Goal: Task Accomplishment & Management: Manage account settings

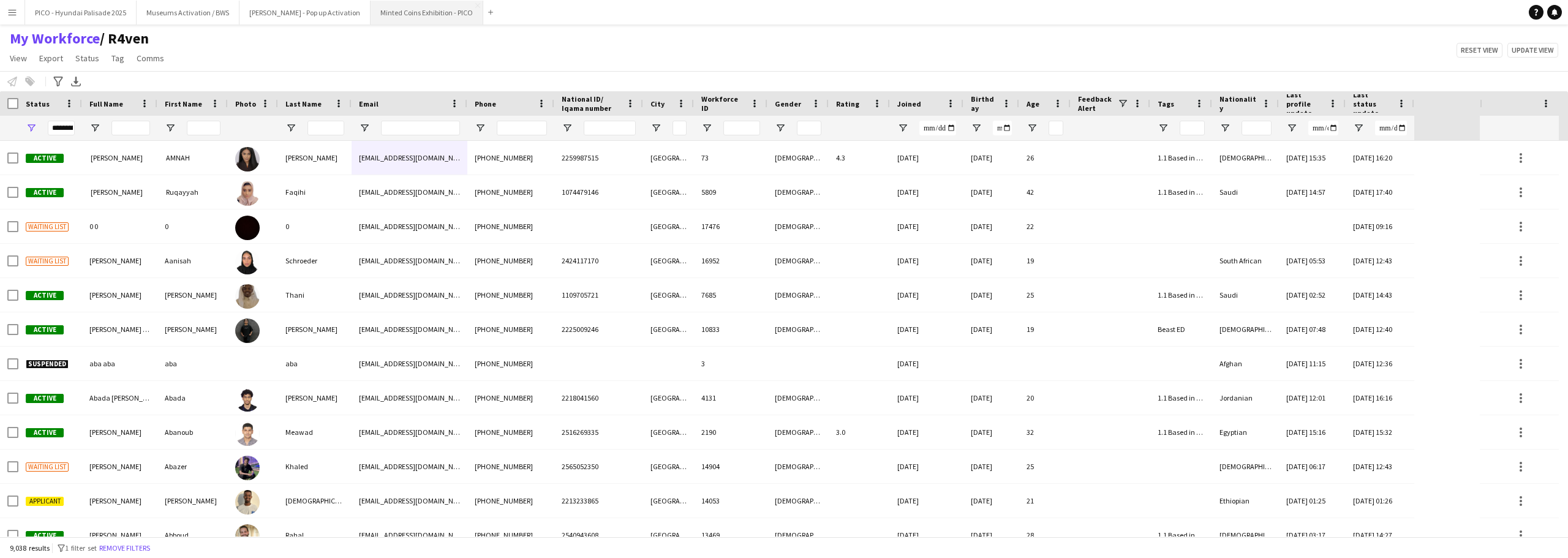
click at [397, 19] on button "Minted Coins Exhibition - PICO Close" at bounding box center [427, 13] width 113 height 24
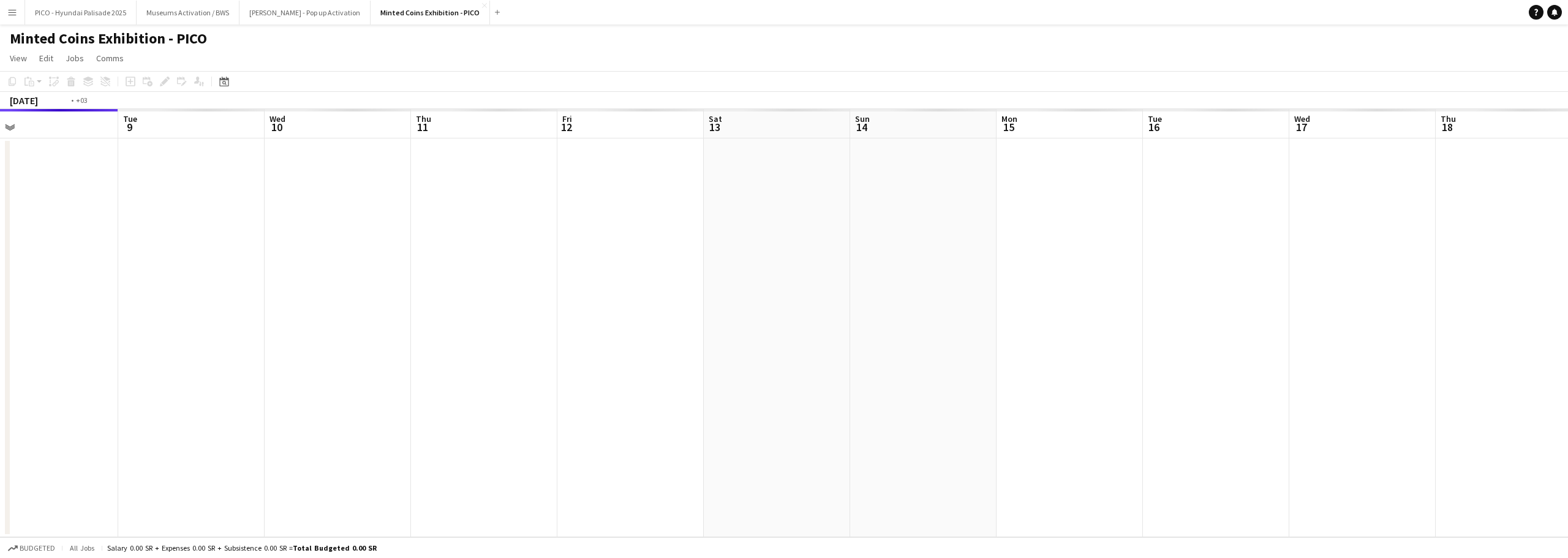
drag, startPoint x: 698, startPoint y: 279, endPoint x: 537, endPoint y: 301, distance: 162.5
click at [562, 294] on app-calendar-viewport "Fri 5 Sat 6 Sun 7 Mon 8 Tue 9 Wed 10 Thu 11 Fri 12 Sat 13 Sun 14 Mon 15 Tue 16 …" at bounding box center [784, 322] width 1568 height 428
drag, startPoint x: 783, startPoint y: 284, endPoint x: 493, endPoint y: 306, distance: 290.8
click at [482, 306] on app-calendar-viewport "Sat 6 Sun 7 Mon 8 Tue 9 Wed 10 Thu 11 Fri 12 Sat 13 Sun 14 Mon 15 Tue 16 Wed 17…" at bounding box center [784, 322] width 1568 height 428
click at [506, 282] on app-calendar-viewport "Sat 6 Sun 7 Mon 8 Tue 9 Wed 10 Thu 11 Fri 12 Sat 13 Sun 14 Mon 15 Tue 16 Wed 17…" at bounding box center [784, 322] width 1568 height 428
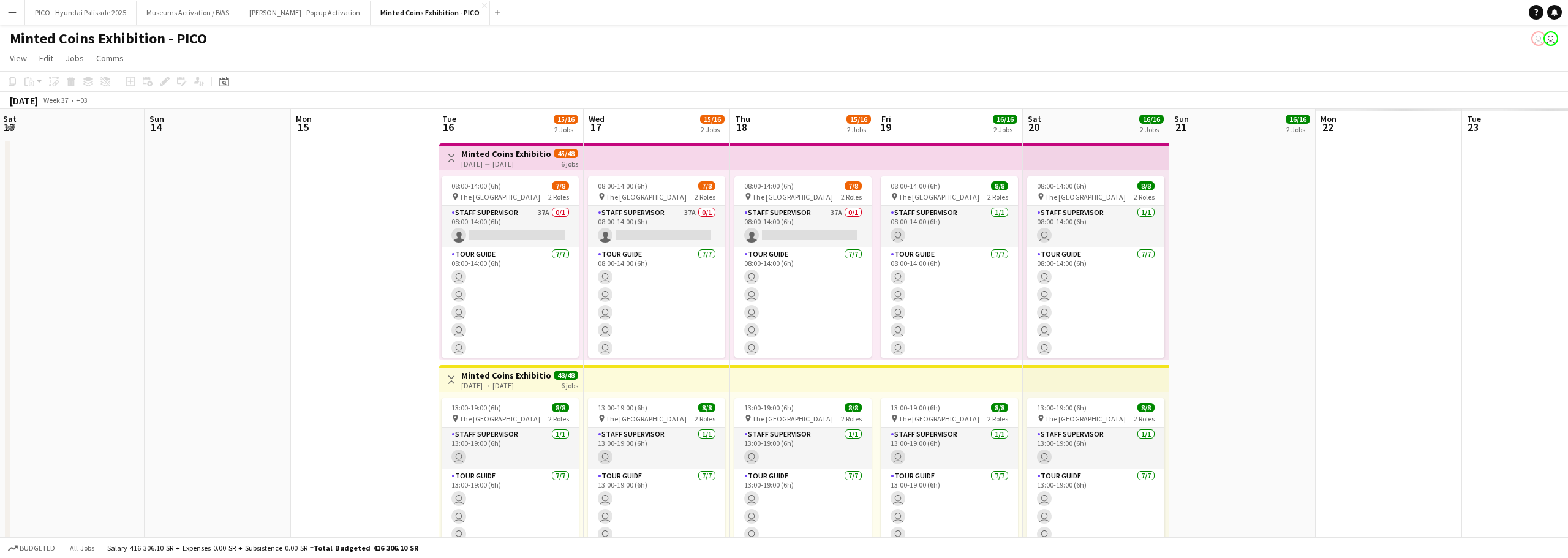
click at [521, 300] on app-calendar-viewport "Wed 10 17/17 1 Job Thu 11 Fri 12 Sat 13 Sun 14 Mon 15 Tue 16 15/16 2 Jobs Wed 1…" at bounding box center [784, 347] width 1568 height 477
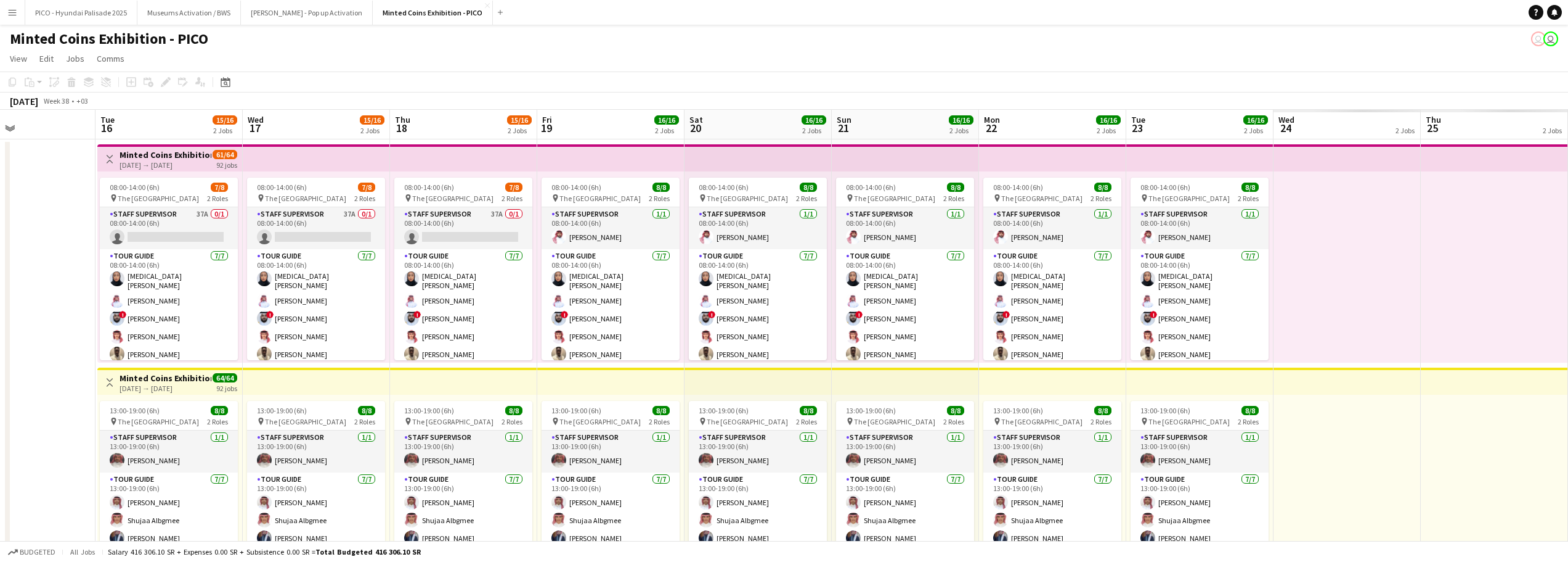
drag, startPoint x: 742, startPoint y: 296, endPoint x: 614, endPoint y: 301, distance: 128.1
click at [566, 295] on app-calendar-viewport "Sat 13 Sun 14 Mon 15 Tue 16 15/16 2 Jobs Wed 17 15/16 2 Jobs Thu 18 15/16 2 Job…" at bounding box center [784, 350] width 1568 height 481
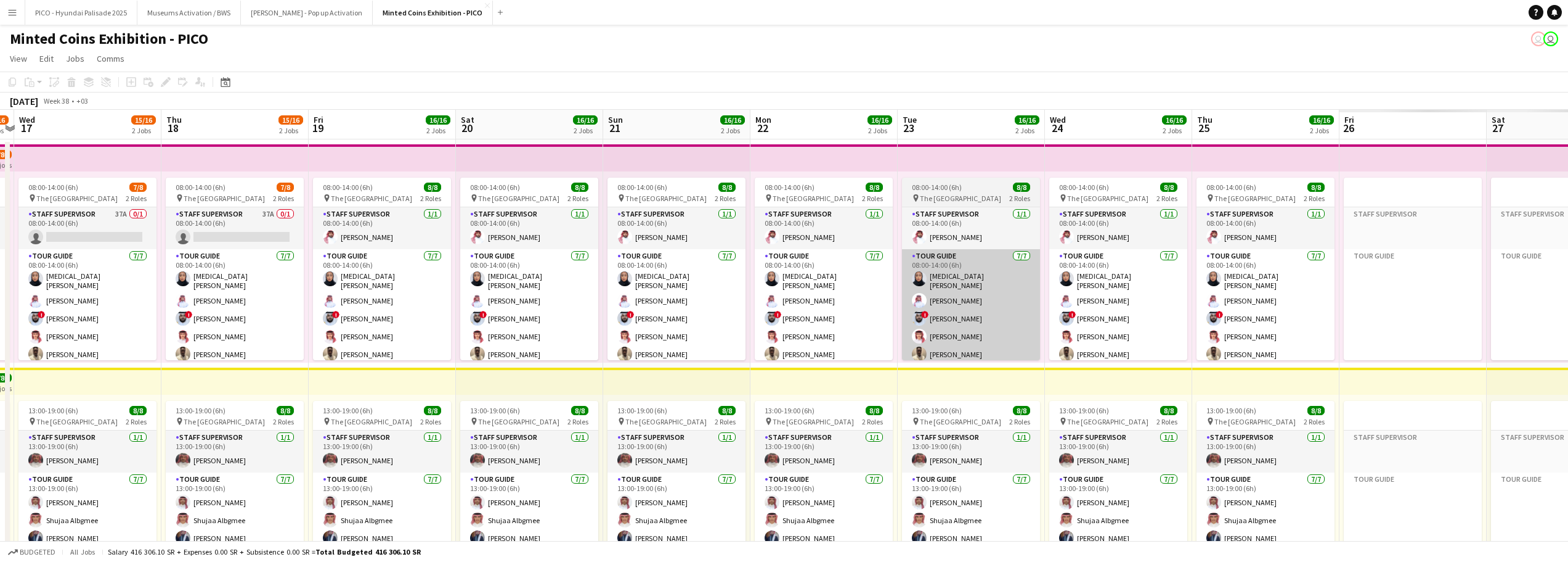
drag, startPoint x: 656, startPoint y: 305, endPoint x: 705, endPoint y: 300, distance: 49.3
click at [352, 297] on app-calendar-viewport "Sun 14 Mon 15 Tue 16 15/16 2 Jobs Wed 17 15/16 2 Jobs Thu 18 15/16 2 Jobs Fri 1…" at bounding box center [784, 350] width 1568 height 481
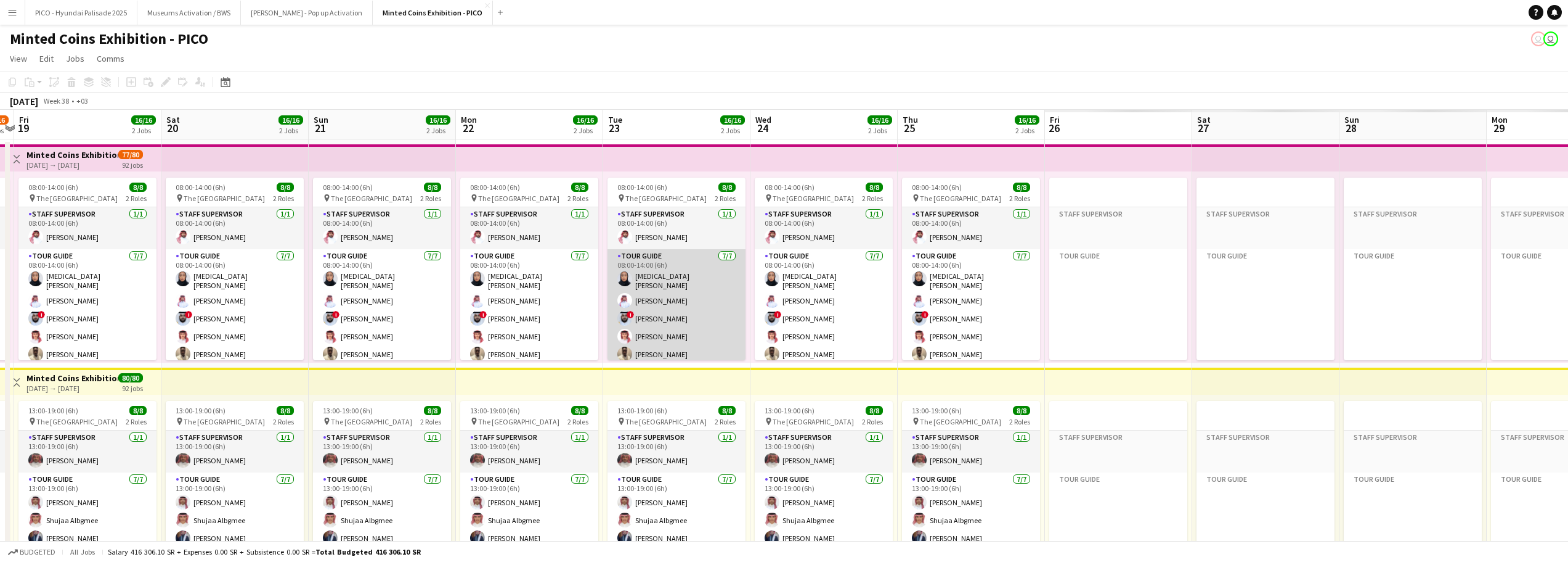
scroll to position [0, 413]
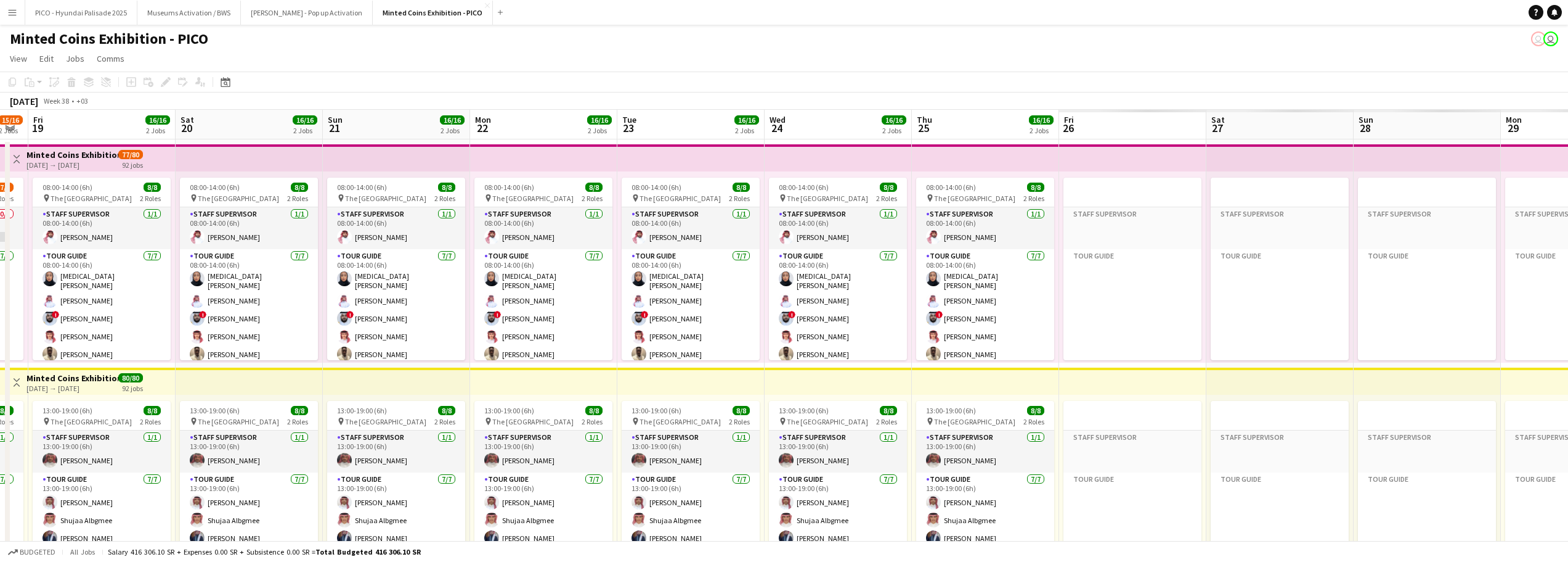
click at [607, 313] on app-calendar-viewport "Tue 16 15/16 2 Jobs Wed 17 15/16 2 Jobs Thu 18 15/16 2 Jobs Fri 19 16/16 2 Jobs…" at bounding box center [784, 350] width 1568 height 481
click at [687, 275] on app-calendar-viewport "Tue 16 15/16 2 Jobs Wed 17 15/16 2 Jobs Thu 18 15/16 2 Jobs Fri 19 16/16 2 Jobs…" at bounding box center [784, 350] width 1568 height 481
click at [673, 323] on app-calendar-viewport "Tue 16 15/16 2 Jobs Wed 17 15/16 2 Jobs Thu 18 15/16 2 Jobs Fri 19 16/16 2 Jobs…" at bounding box center [784, 350] width 1568 height 481
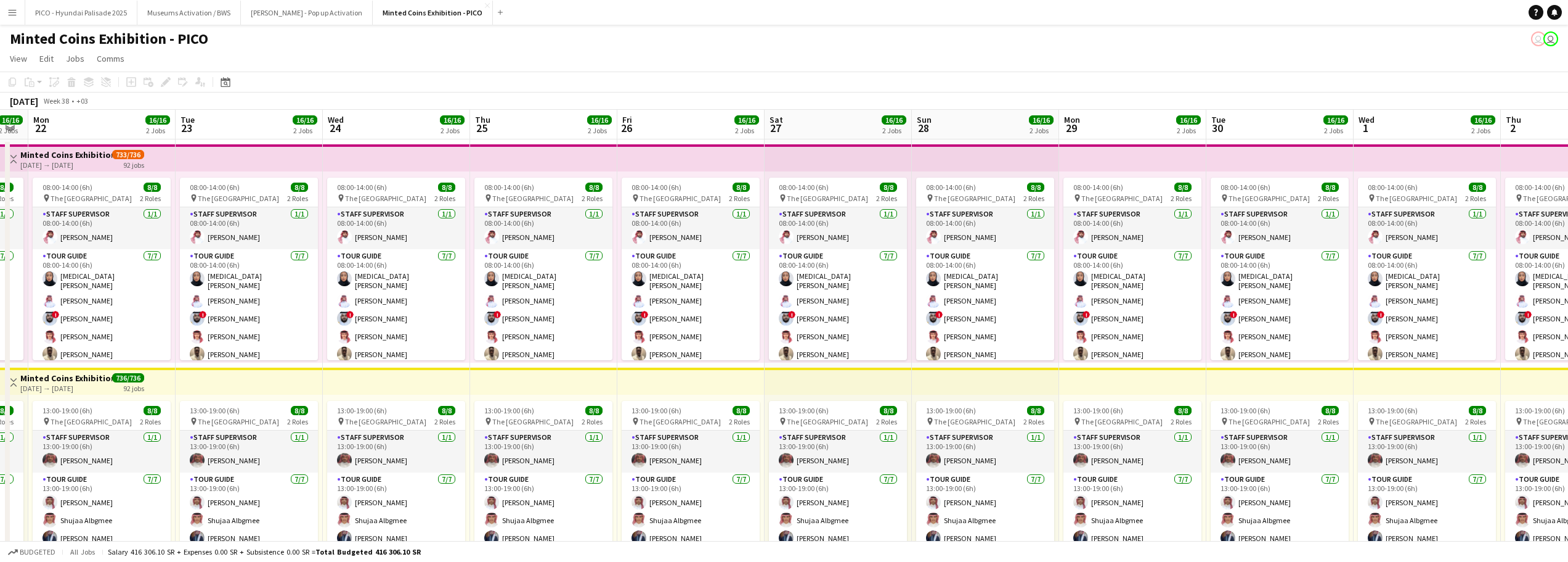
drag, startPoint x: 719, startPoint y: 323, endPoint x: 1016, endPoint y: 310, distance: 297.3
click at [714, 324] on app-calendar-viewport "Fri 19 16/16 2 Jobs Sat 20 16/16 2 Jobs Sun 21 16/16 2 Jobs Mon 22 16/16 2 Jobs…" at bounding box center [784, 350] width 1568 height 481
drag, startPoint x: 906, startPoint y: 312, endPoint x: 713, endPoint y: 339, distance: 194.9
click at [699, 336] on app-calendar-viewport "Fri 19 16/16 2 Jobs Sat 20 16/16 2 Jobs Sun 21 16/16 2 Jobs Mon 22 16/16 2 Jobs…" at bounding box center [784, 350] width 1568 height 481
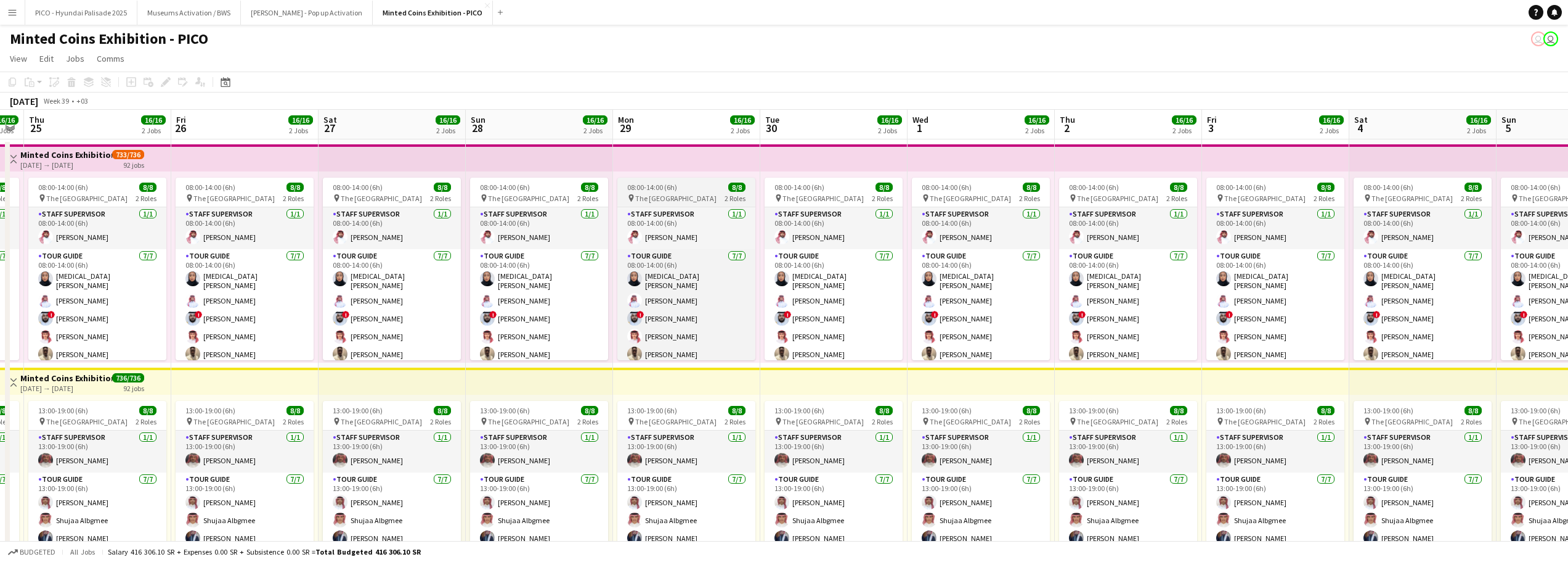
drag, startPoint x: 850, startPoint y: 327, endPoint x: 658, endPoint y: 310, distance: 192.8
click at [785, 324] on app-calendar-viewport "Mon 22 16/16 2 Jobs Tue 23 16/16 2 Jobs Wed 24 16/16 2 Jobs Thu 25 16/16 2 Jobs…" at bounding box center [784, 350] width 1568 height 481
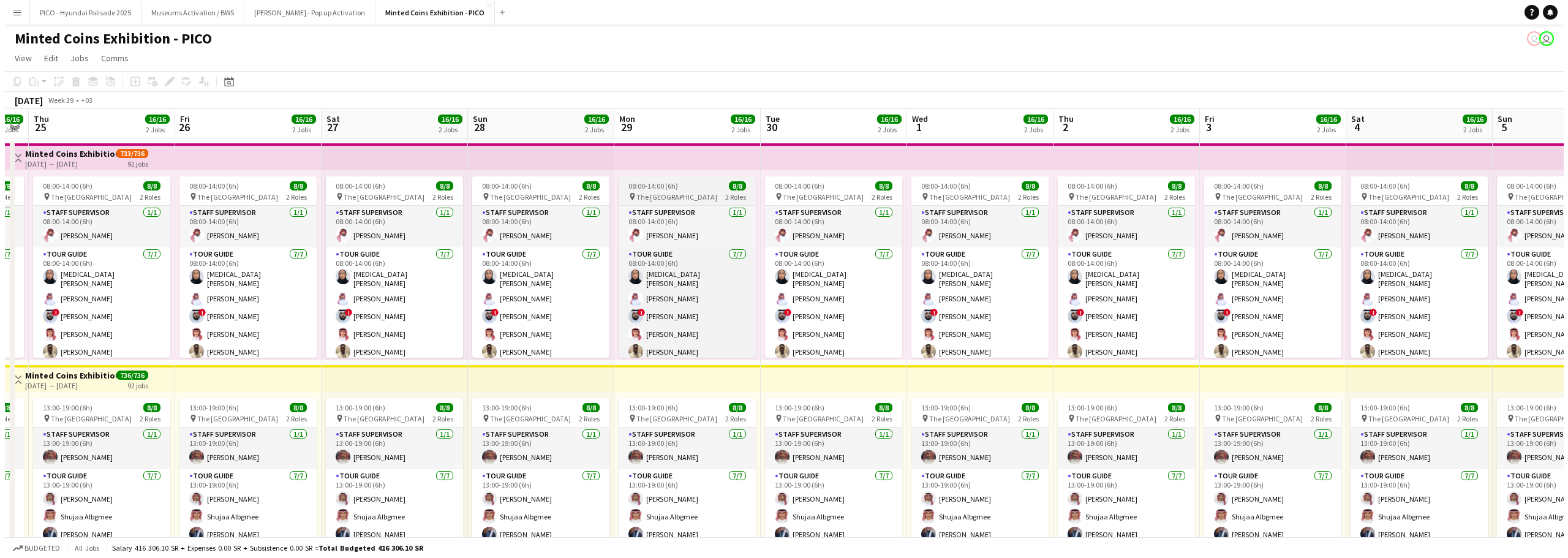
scroll to position [0, 510]
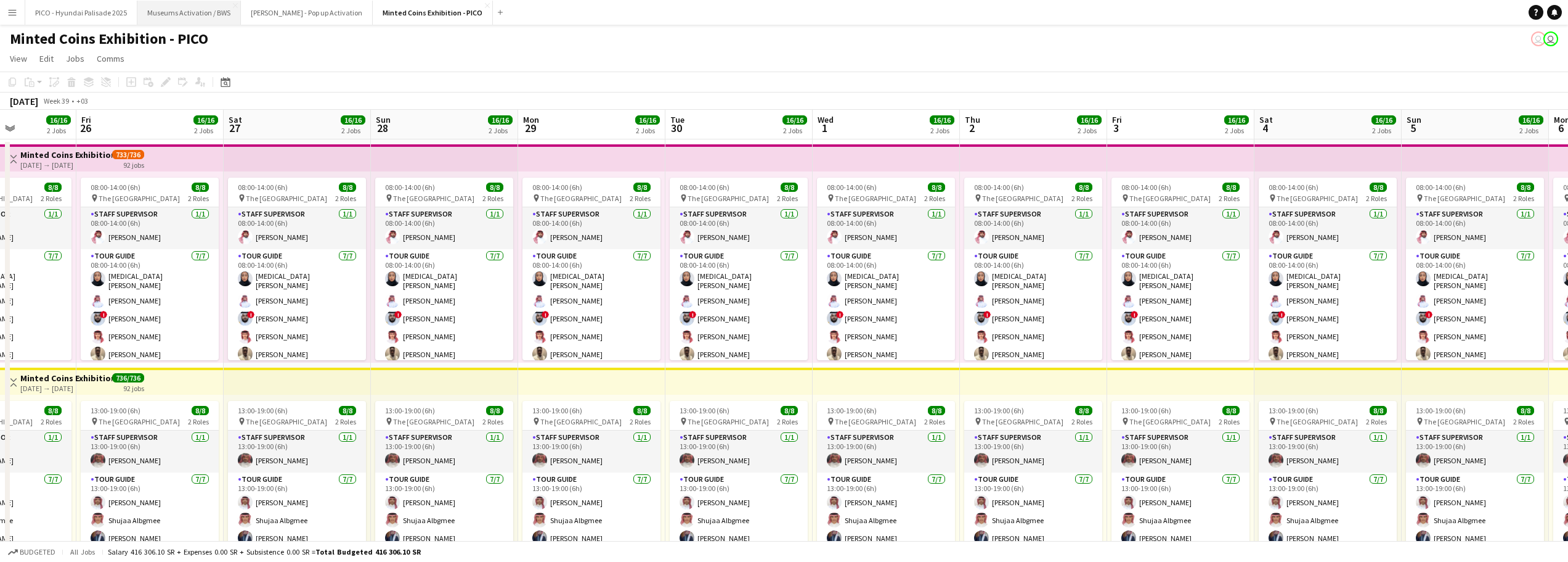
click at [166, 16] on button "Museums Activation / BWS Close" at bounding box center [190, 13] width 104 height 24
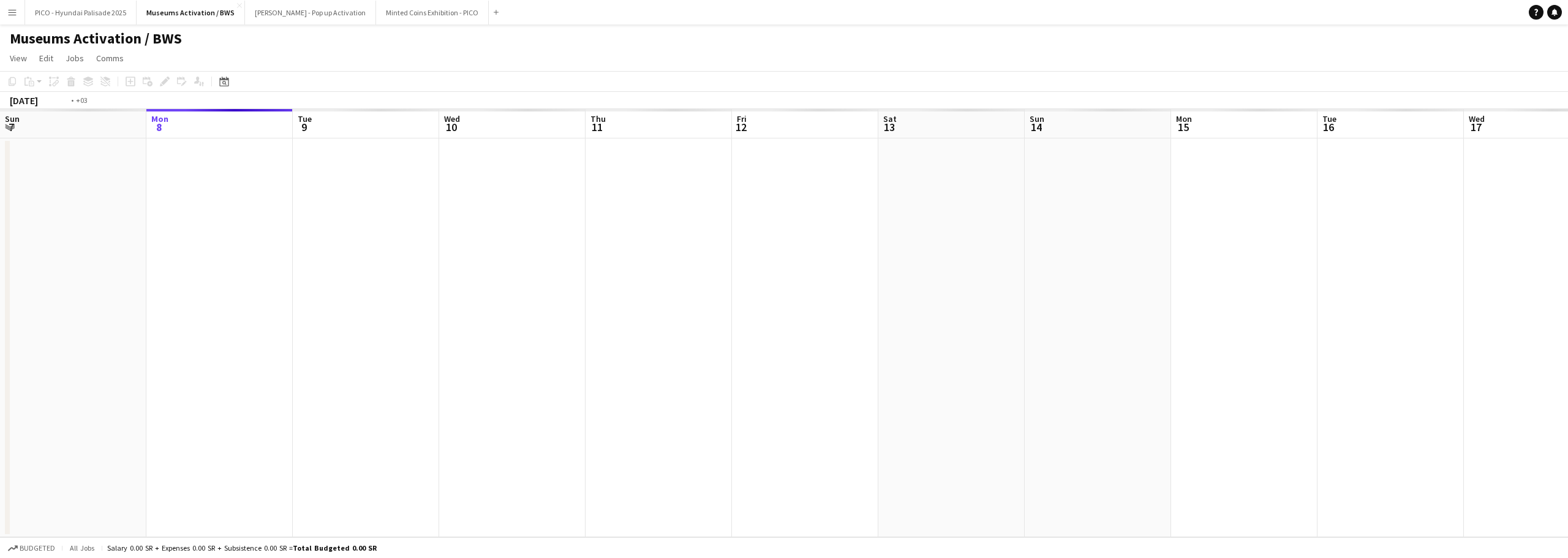
drag, startPoint x: 613, startPoint y: 230, endPoint x: 371, endPoint y: 278, distance: 246.7
click at [420, 266] on app-calendar-viewport "Fri 5 Sat 6 Sun 7 Mon 8 Tue 9 Wed 10 Thu 11 Fri 12 Sat 13 Sun 14 Mon 15 Tue 16 …" at bounding box center [784, 322] width 1568 height 428
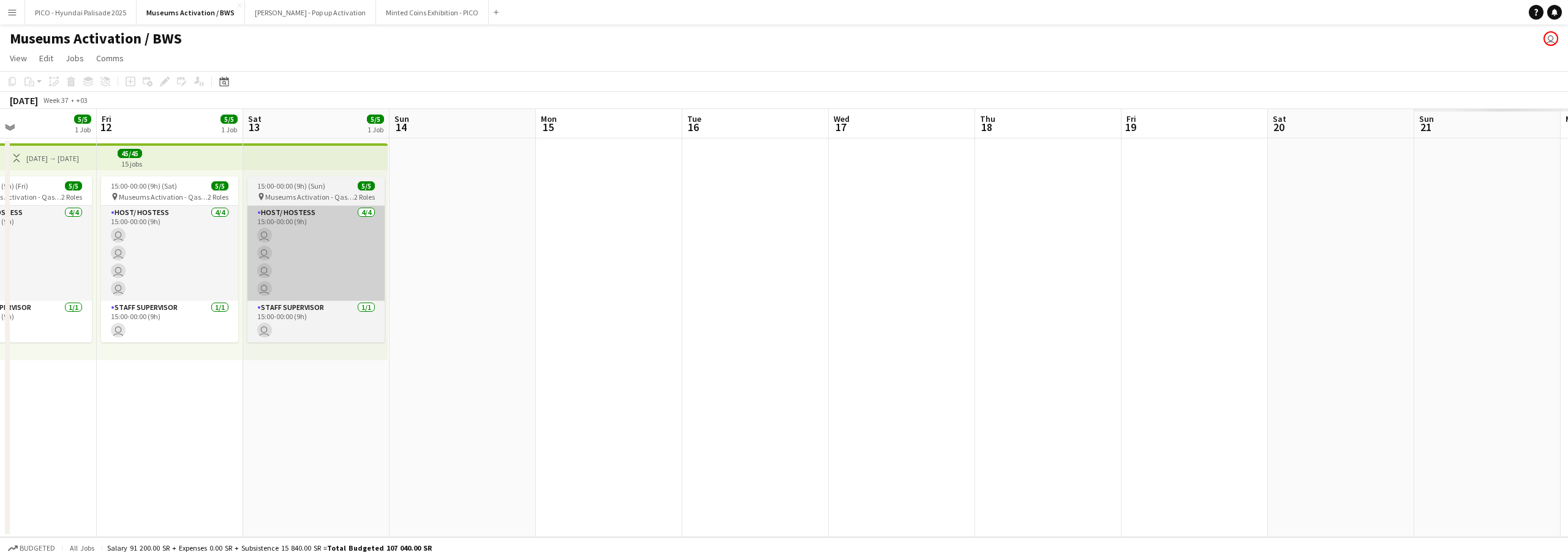
click at [373, 266] on app-calendar-viewport "Mon 8 5/5 1 Job Tue 9 5/5 1 Job Wed 10 5/5 1 Job Thu 11 5/5 1 Job Fri 12 5/5 1 …" at bounding box center [784, 322] width 1568 height 428
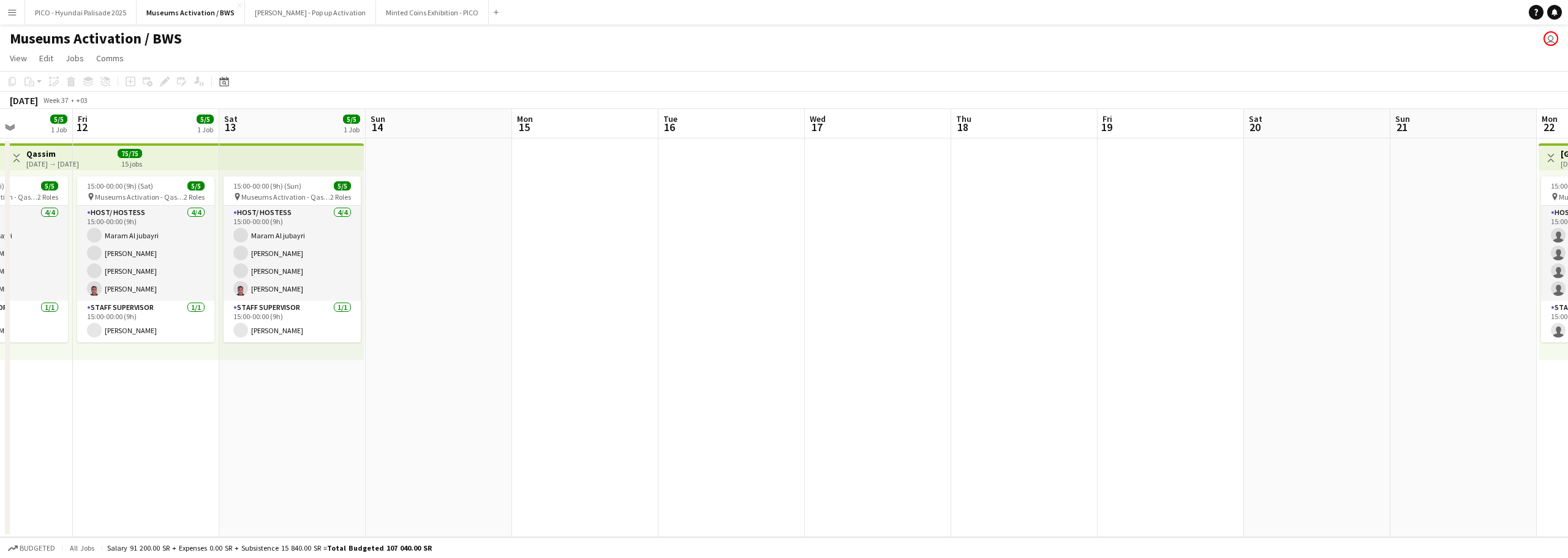
drag, startPoint x: 646, startPoint y: 250, endPoint x: 484, endPoint y: 275, distance: 163.9
click at [449, 273] on app-calendar-viewport "Mon 8 5/5 1 Job Tue 9 5/5 1 Job Wed 10 5/5 1 Job Thu 11 5/5 1 Job Fri 12 5/5 1 …" at bounding box center [784, 322] width 1568 height 428
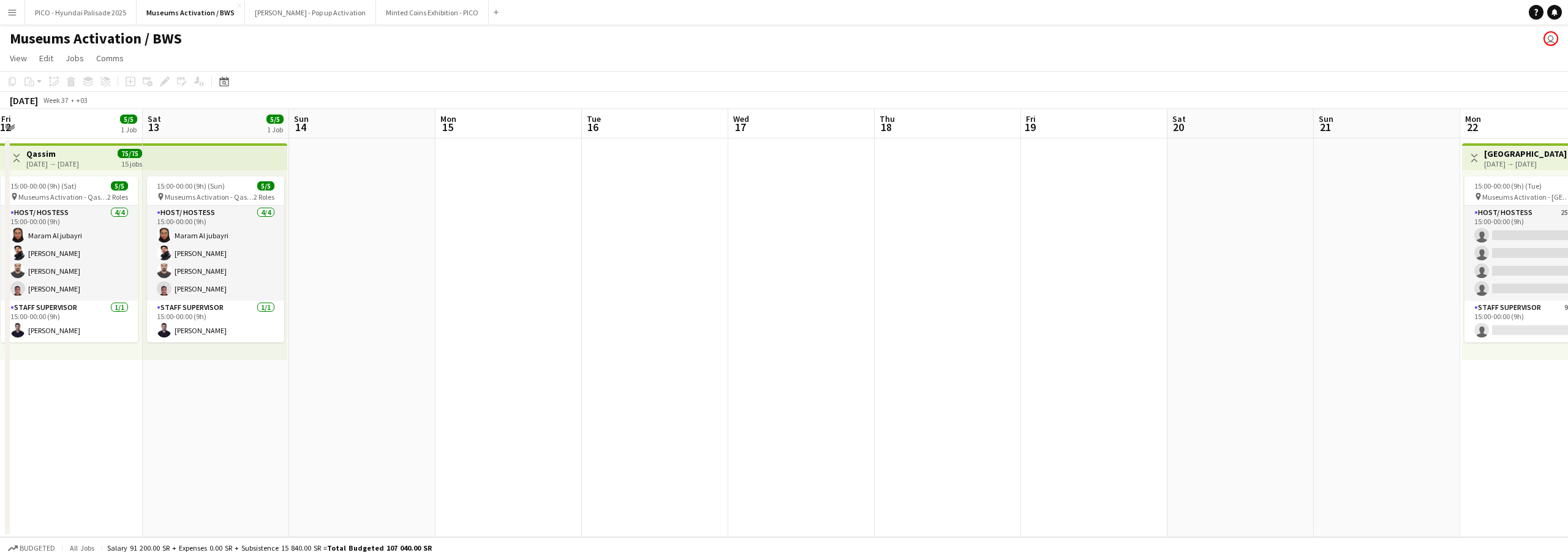
drag, startPoint x: 683, startPoint y: 254, endPoint x: 353, endPoint y: 282, distance: 331.2
click at [367, 275] on app-calendar-viewport "Tue 9 5/5 1 Job Wed 10 5/5 1 Job Thu 11 5/5 1 Job Fri 12 5/5 1 Job Sat 13 5/5 1…" at bounding box center [784, 322] width 1568 height 428
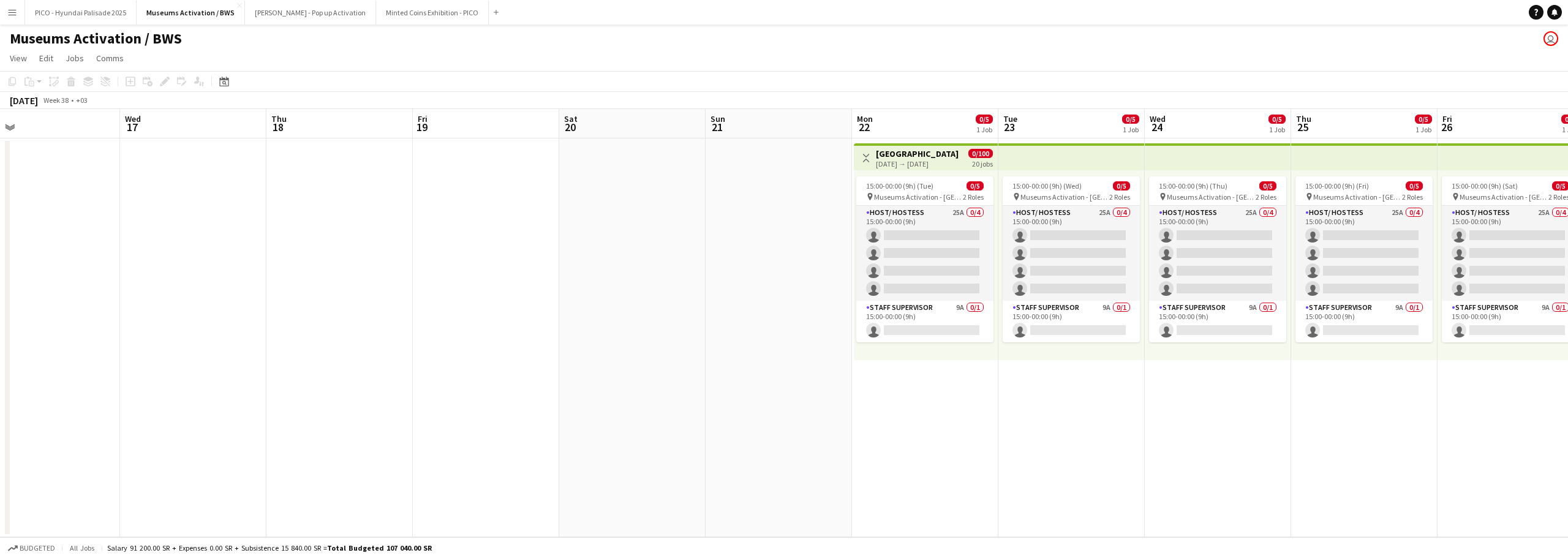
drag, startPoint x: 698, startPoint y: 216, endPoint x: 340, endPoint y: 295, distance: 366.6
click at [346, 295] on app-calendar-viewport "Sat 13 5/5 1 Job Sun 14 Mon 15 Tue 16 Wed 17 Thu 18 Fri 19 Sat 20 Sun 21 Mon 22…" at bounding box center [784, 322] width 1568 height 428
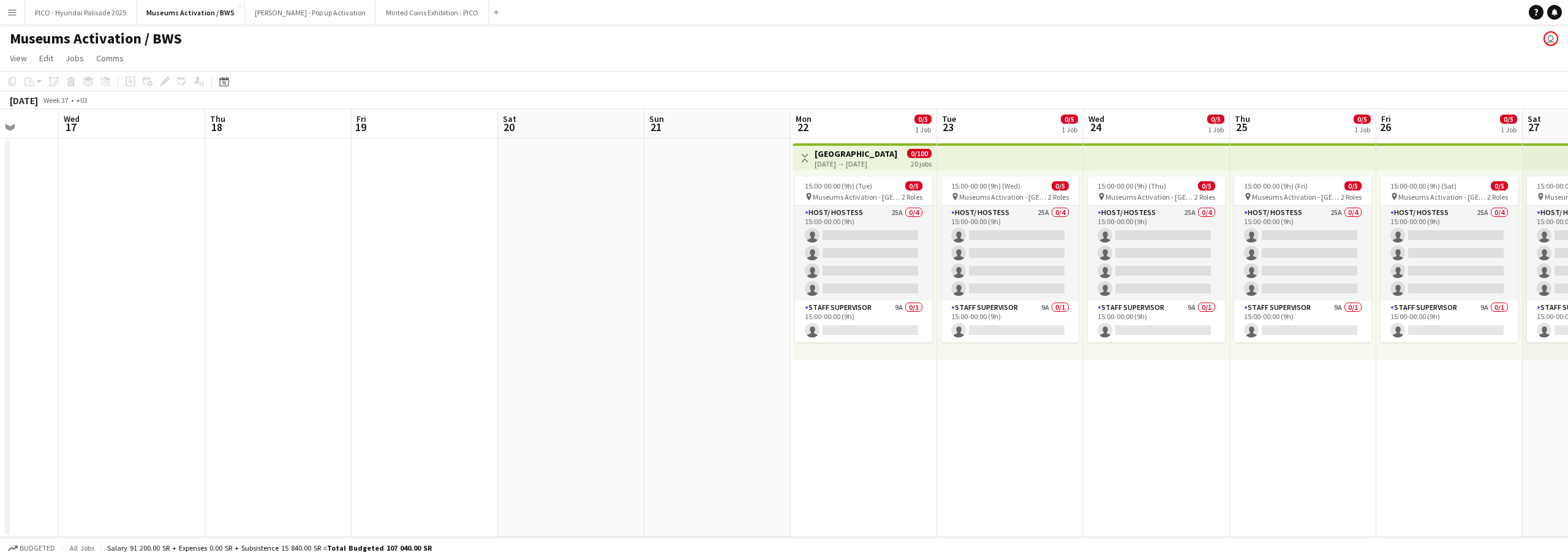
click at [328, 301] on app-calendar-viewport "Sat 13 5/5 1 Job Sun 14 Mon 15 Tue 16 Wed 17 Thu 18 Fri 19 Sat 20 Sun 21 Mon 22…" at bounding box center [784, 322] width 1568 height 428
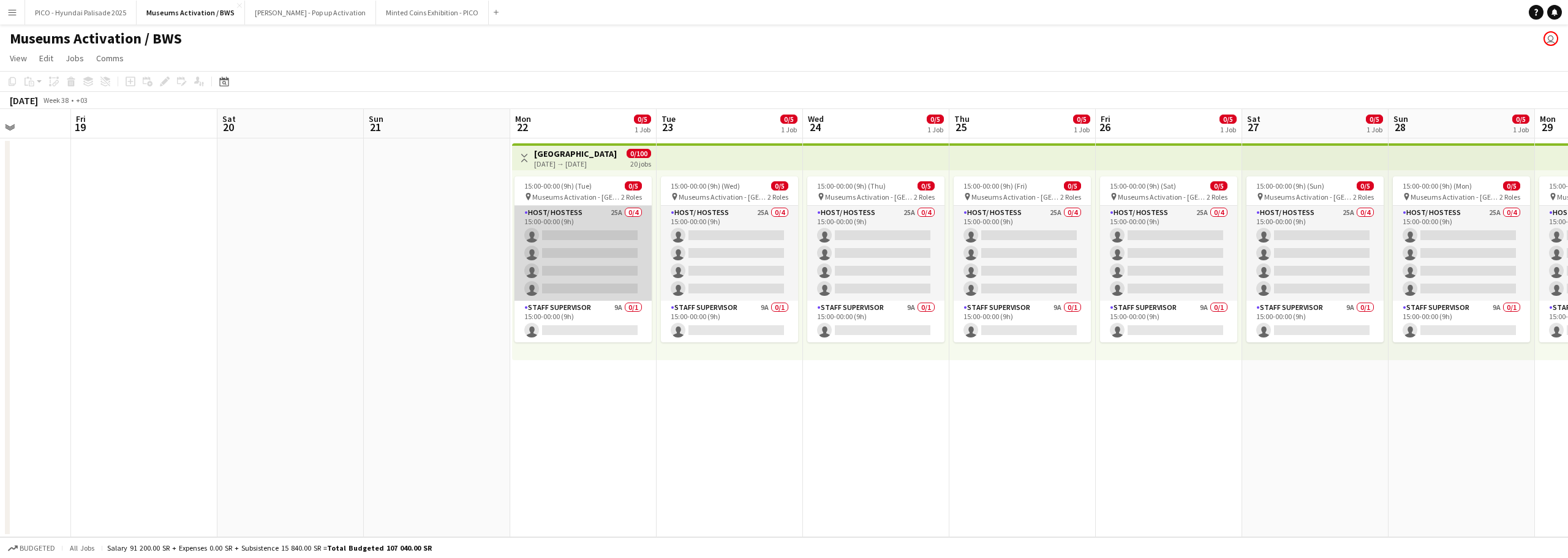
click at [619, 246] on app-card-role "Host/ Hostess 25A 0/4 15:00-00:00 (9h) single-neutral-actions single-neutral-ac…" at bounding box center [583, 253] width 137 height 95
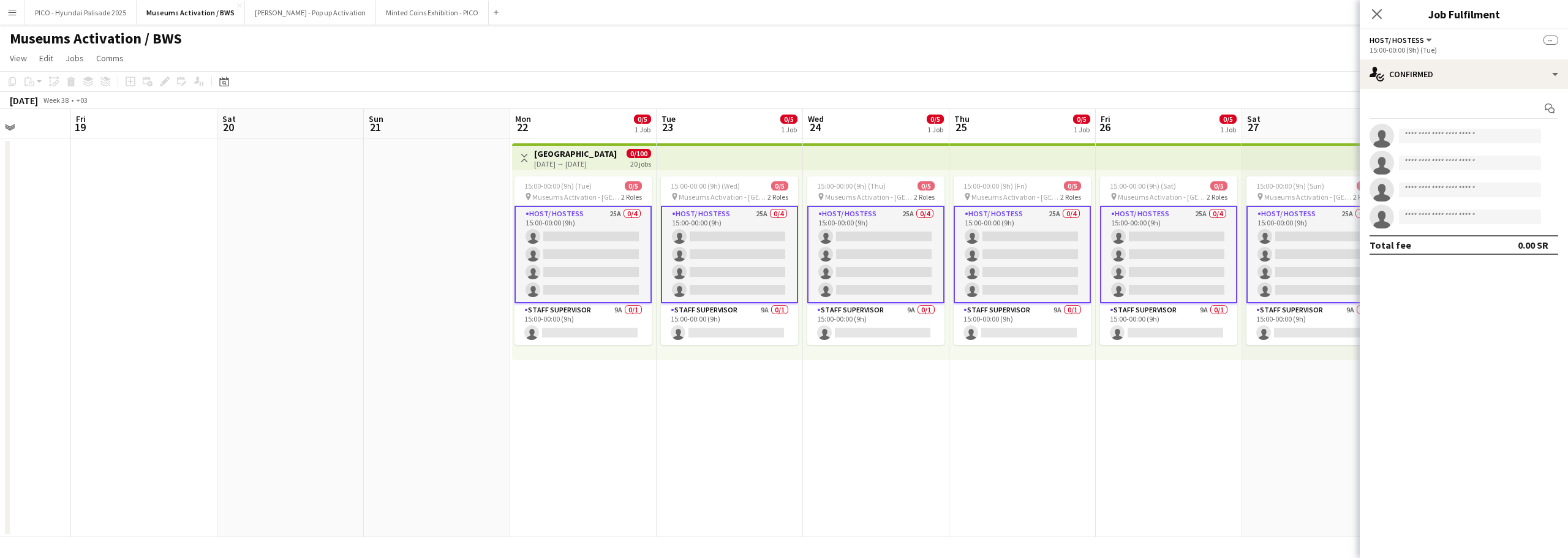
drag, startPoint x: 769, startPoint y: 374, endPoint x: 634, endPoint y: 348, distance: 137.5
click at [724, 355] on app-calendar-viewport "Mon 15 Tue 16 Wed 17 Thu 18 Fri 19 Sat 20 Sun 21 Mon 22 0/5 1 Job Tue 23 0/5 1 …" at bounding box center [784, 322] width 1568 height 428
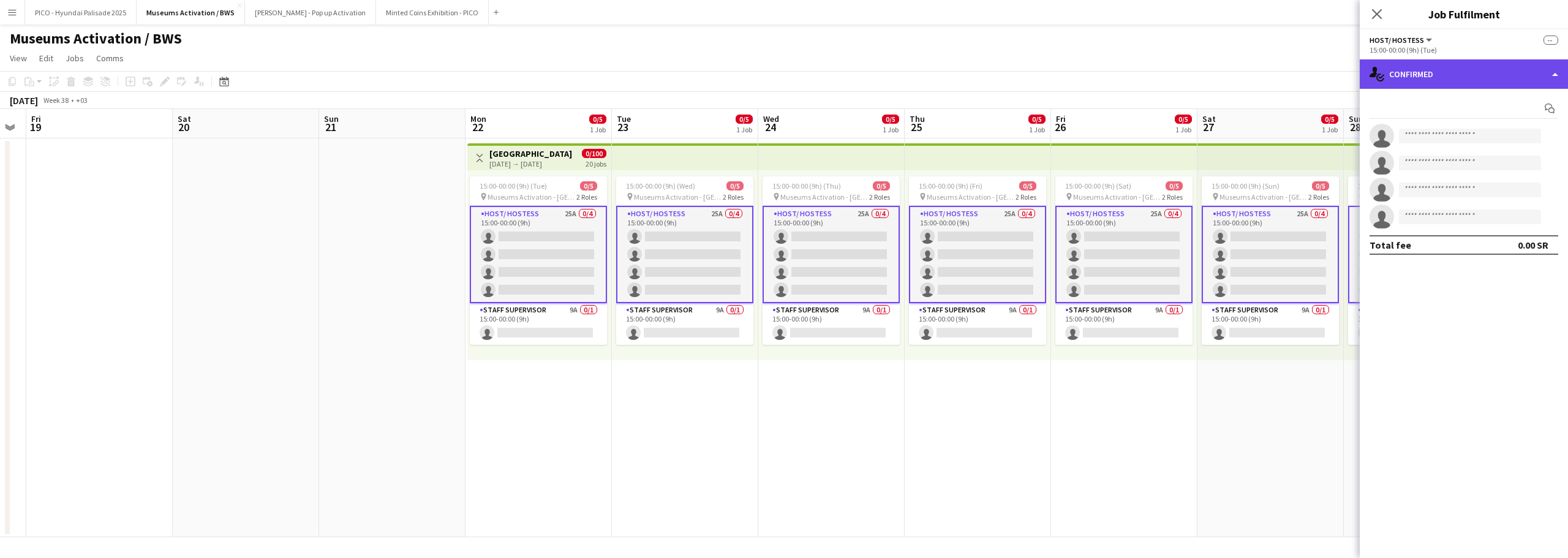
click at [1429, 81] on div "single-neutral-actions-check-2 Confirmed" at bounding box center [1463, 74] width 208 height 29
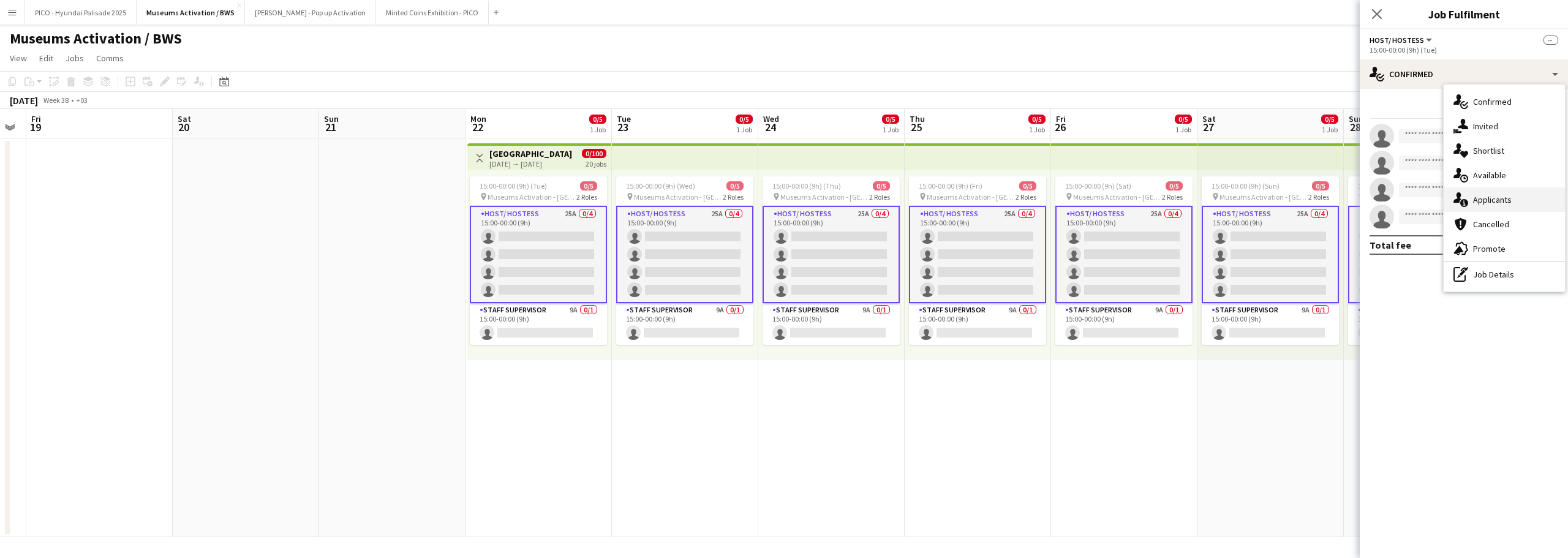
click at [1488, 197] on span "Applicants" at bounding box center [1492, 199] width 39 height 11
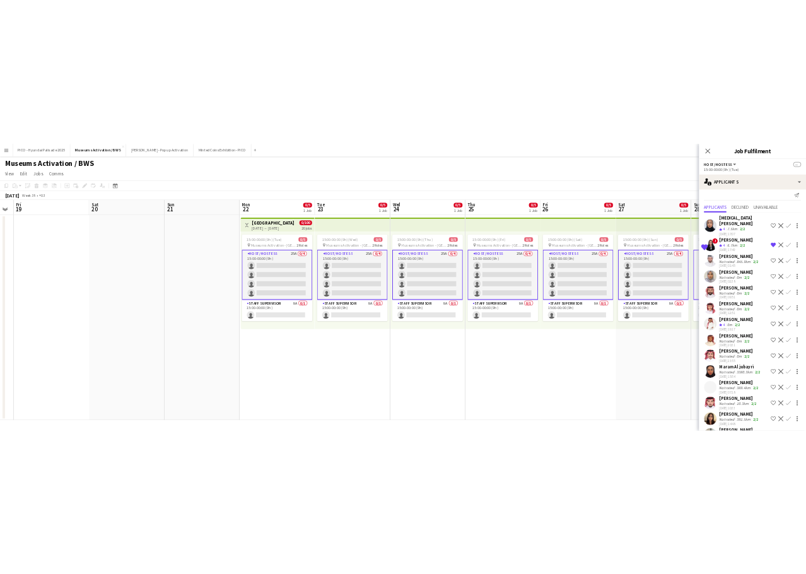
scroll to position [0, 0]
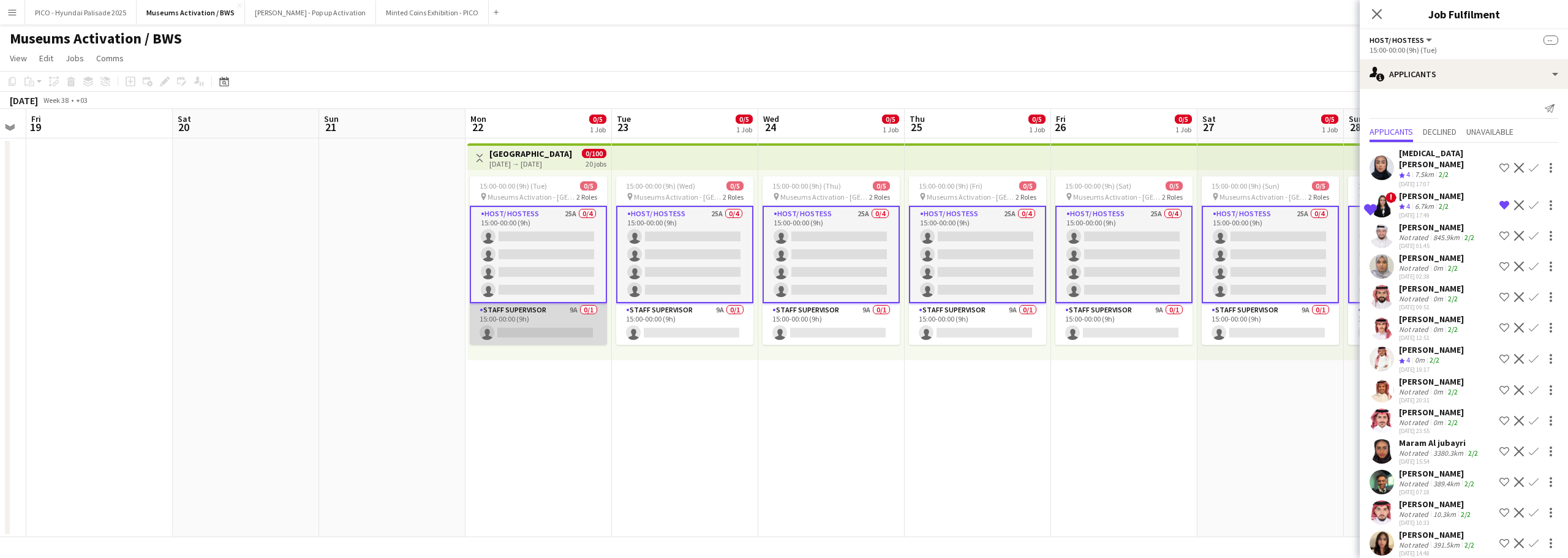
click at [584, 313] on app-card-role "Staff Supervisor 9A 0/1 15:00-00:00 (9h) single-neutral-actions" at bounding box center [538, 323] width 137 height 42
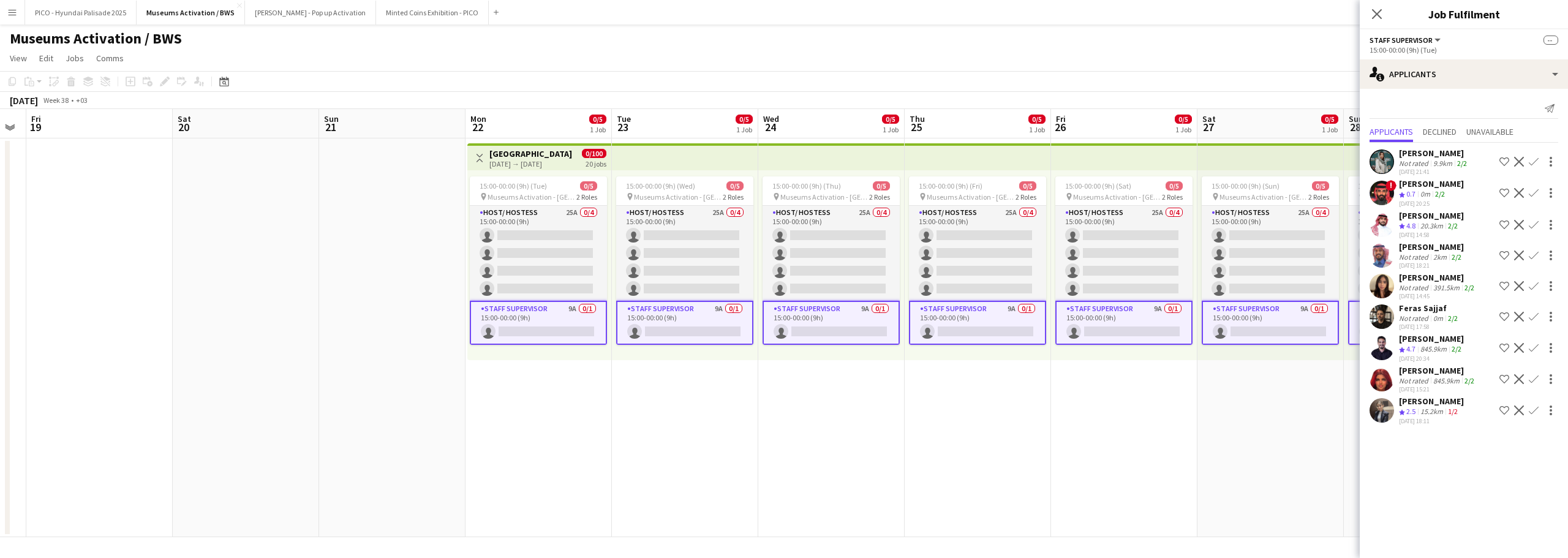
click at [510, 365] on app-date-cell "Toggle View [GEOGRAPHIC_DATA] [DATE] → [DATE] 0/100 20 jobs 15:00-00:00 (9h) (T…" at bounding box center [538, 338] width 147 height 399
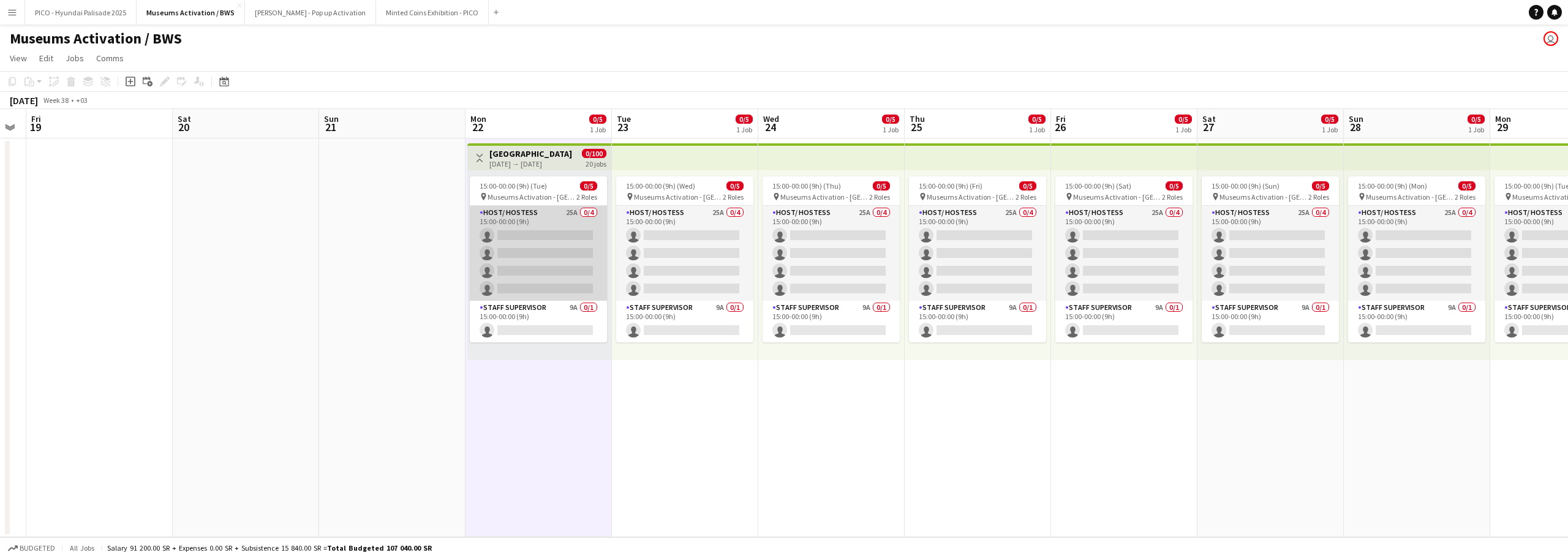
click at [509, 274] on app-card-role "Host/ Hostess 25A 0/4 15:00-00:00 (9h) single-neutral-actions single-neutral-ac…" at bounding box center [538, 253] width 137 height 95
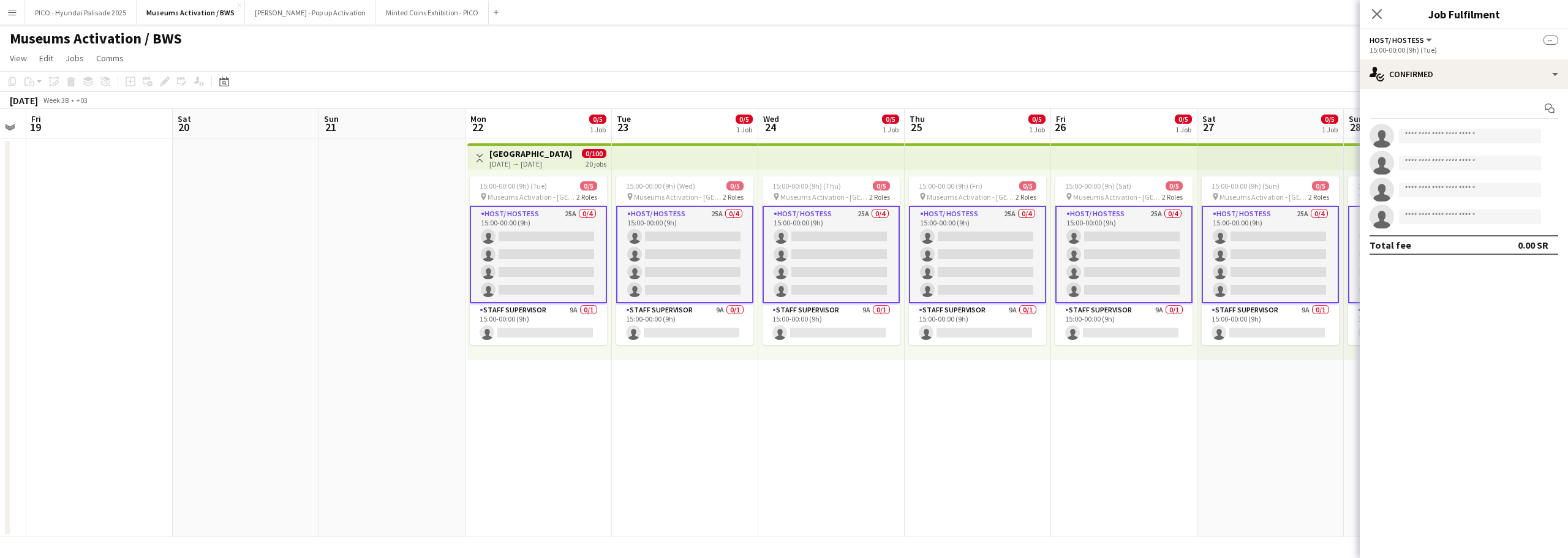
click at [515, 380] on app-date-cell "Toggle View [GEOGRAPHIC_DATA] [DATE] → [DATE] 0/100 20 jobs 15:00-00:00 (9h) (T…" at bounding box center [538, 338] width 147 height 399
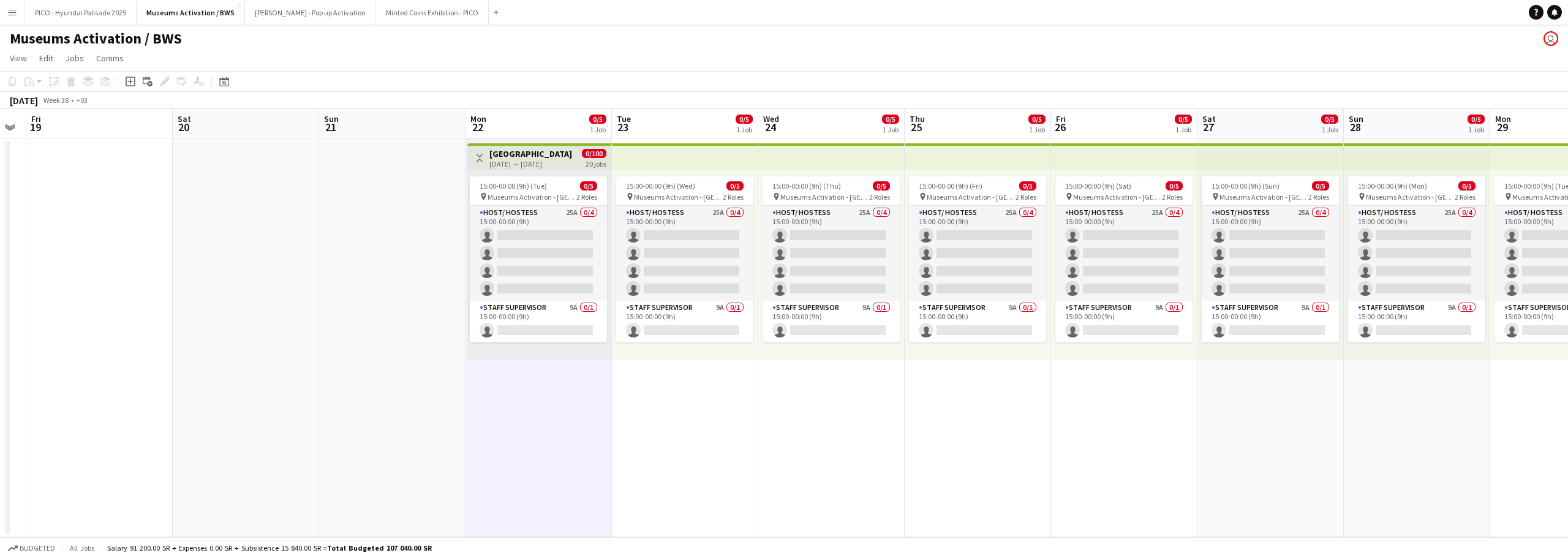
click at [529, 385] on app-date-cell "Toggle View [GEOGRAPHIC_DATA] [DATE] → [DATE] 0/100 20 jobs 15:00-00:00 (9h) (T…" at bounding box center [538, 338] width 147 height 399
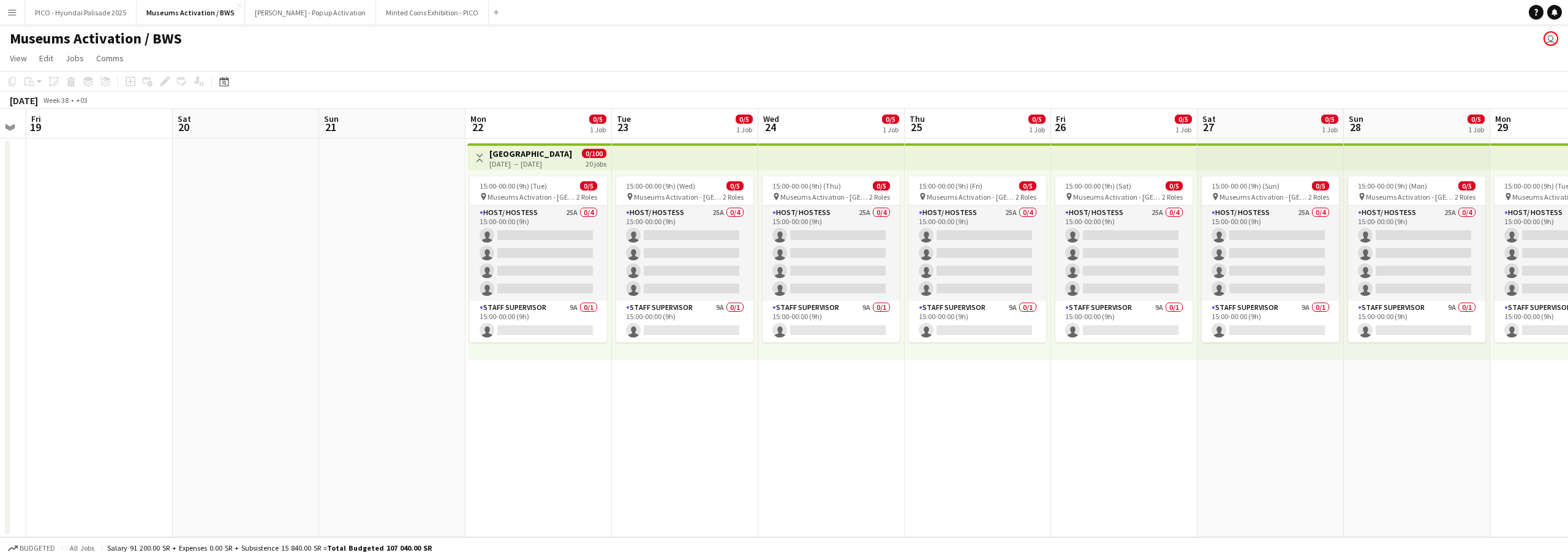
click at [545, 131] on app-board-header-date "Mon 22 0/5 1 Job" at bounding box center [538, 123] width 147 height 29
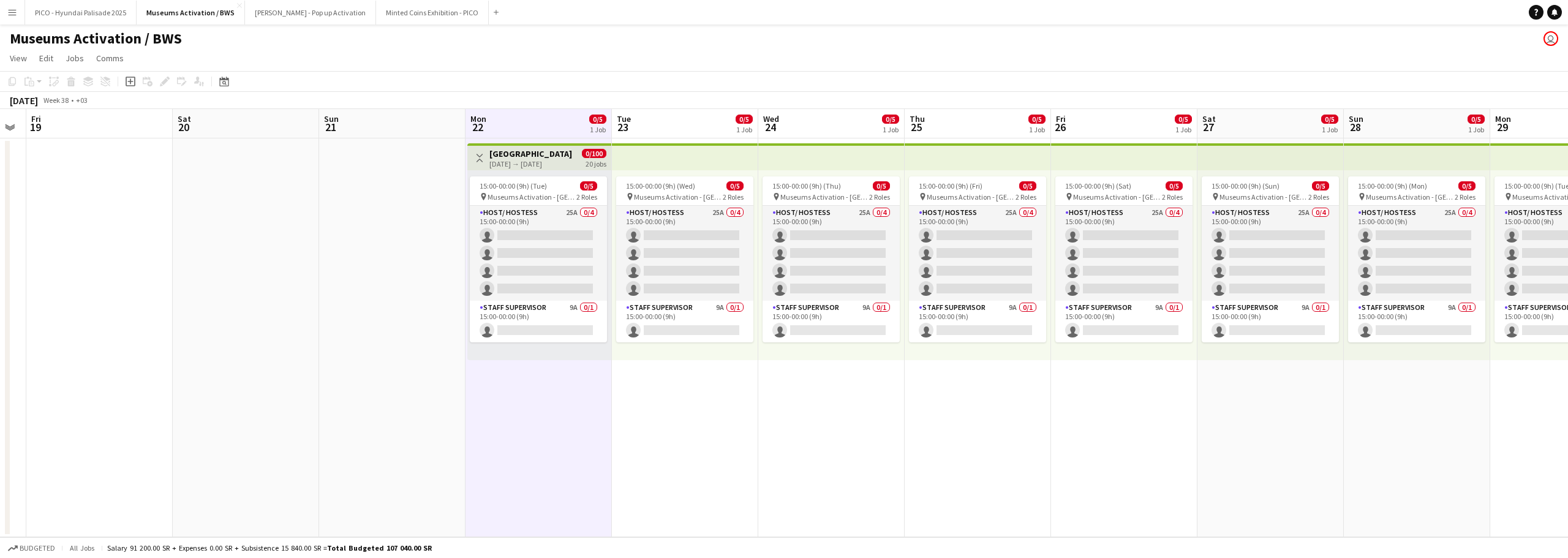
click at [556, 131] on app-board-header-date "Mon 22 0/5 1 Job" at bounding box center [538, 123] width 147 height 29
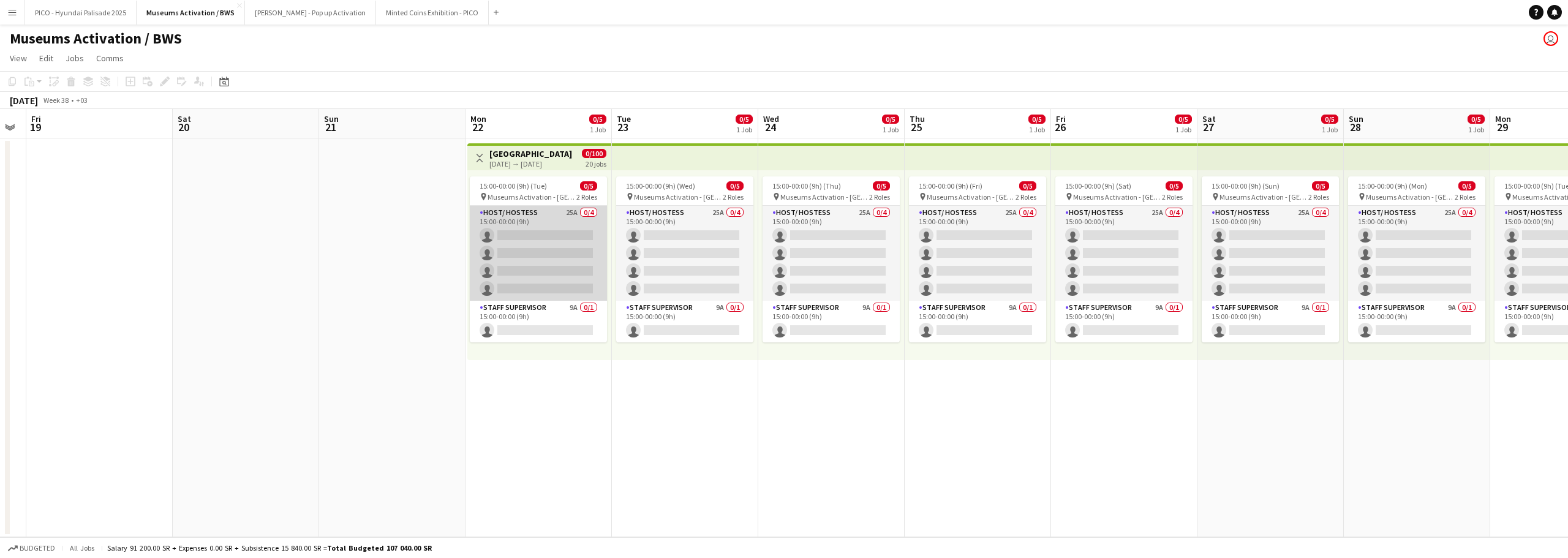
click at [575, 261] on app-card-role "Host/ Hostess 25A 0/4 15:00-00:00 (9h) single-neutral-actions single-neutral-ac…" at bounding box center [538, 253] width 137 height 95
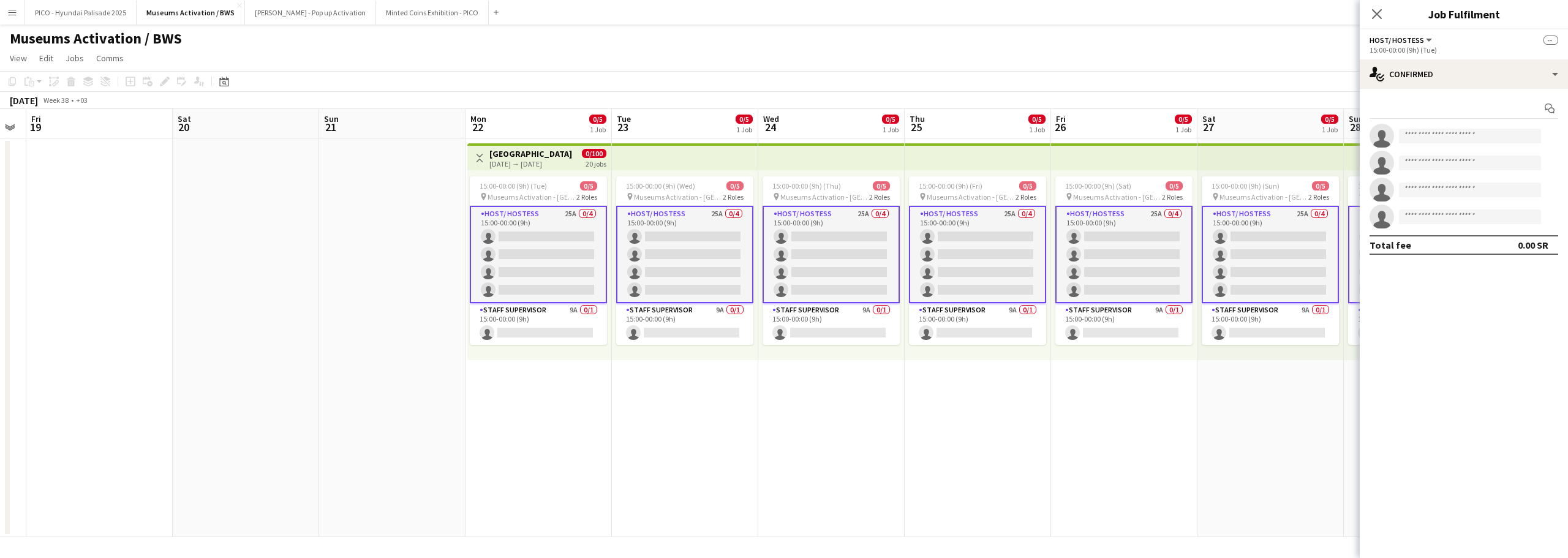
click at [544, 395] on app-date-cell "Toggle View [GEOGRAPHIC_DATA] [DATE] → [DATE] 0/100 20 jobs 15:00-00:00 (9h) (T…" at bounding box center [538, 338] width 147 height 399
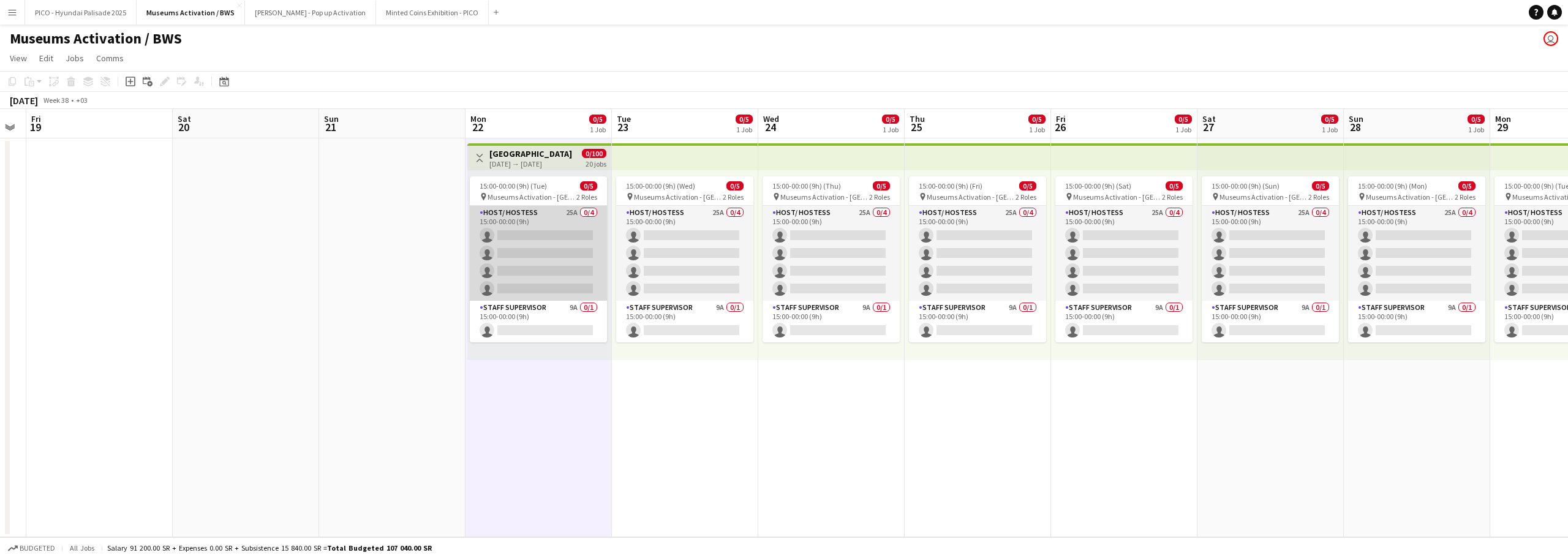
click at [565, 243] on app-card-role "Host/ Hostess 25A 0/4 15:00-00:00 (9h) single-neutral-actions single-neutral-ac…" at bounding box center [538, 253] width 137 height 95
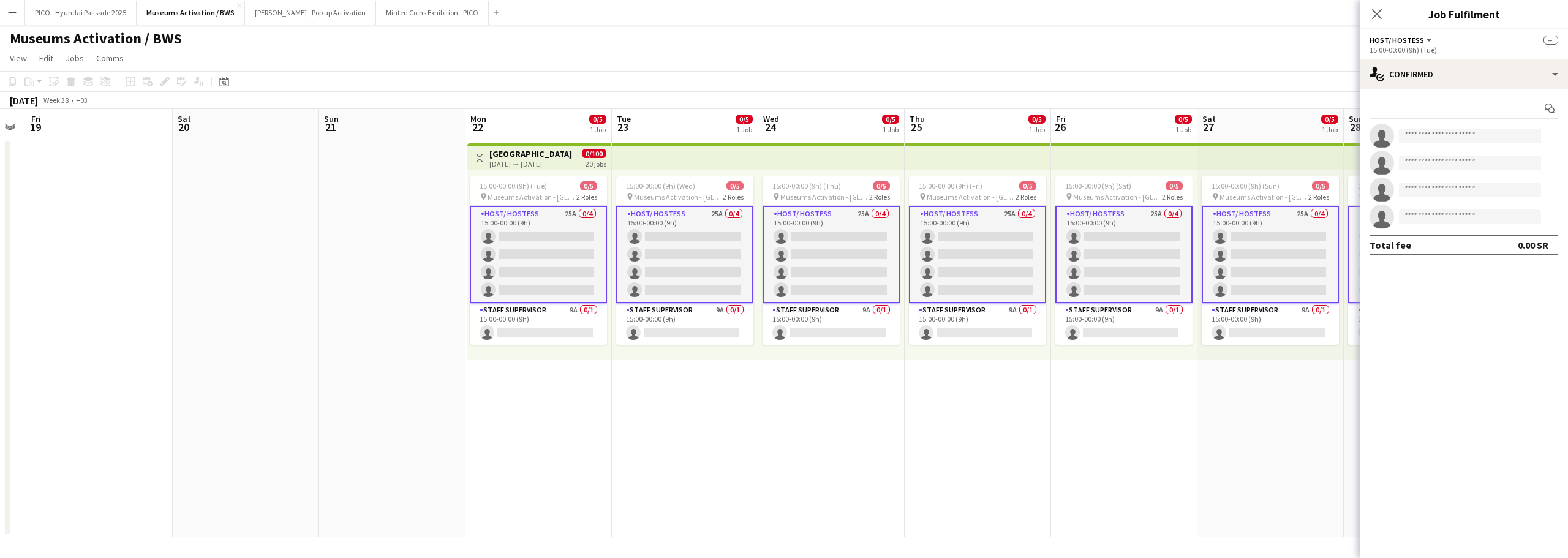
click at [1411, 127] on app-invite-slot "single-neutral-actions" at bounding box center [1463, 135] width 208 height 24
click at [1411, 134] on input at bounding box center [1470, 135] width 142 height 15
type input "****"
click at [1437, 127] on app-invite-slot "single-neutral-actions ****" at bounding box center [1463, 135] width 208 height 24
click at [1436, 137] on input "****" at bounding box center [1470, 135] width 142 height 15
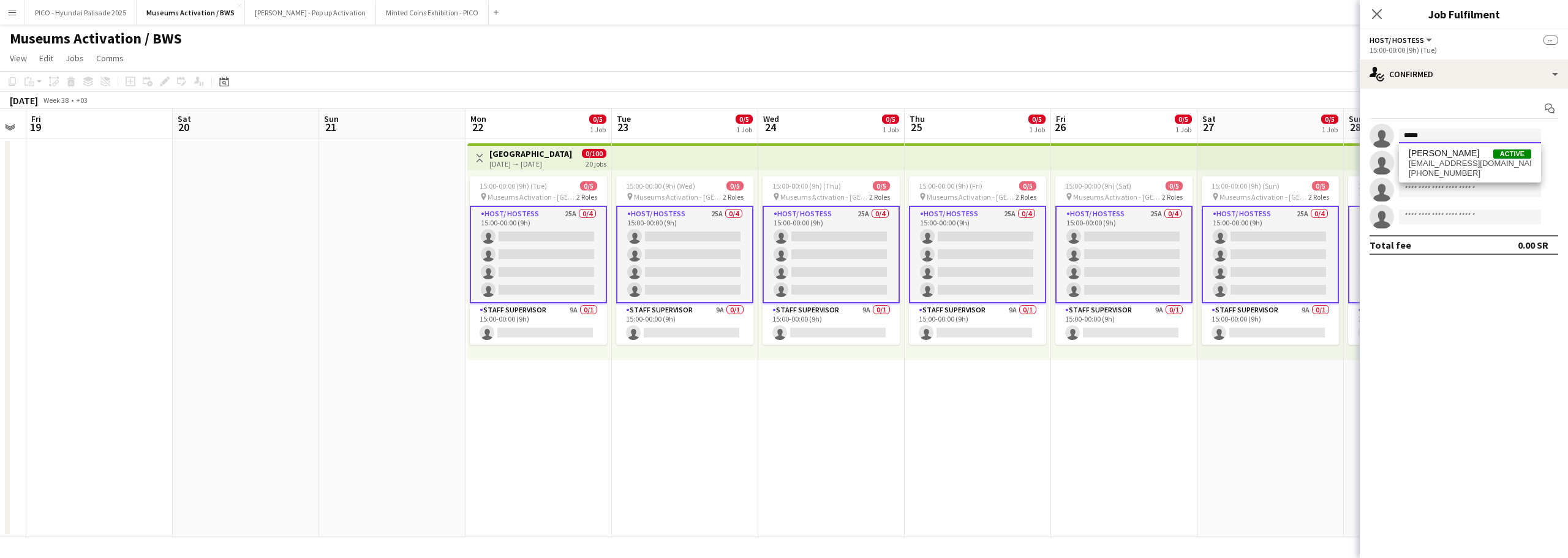
click at [1436, 137] on input "****" at bounding box center [1470, 135] width 142 height 15
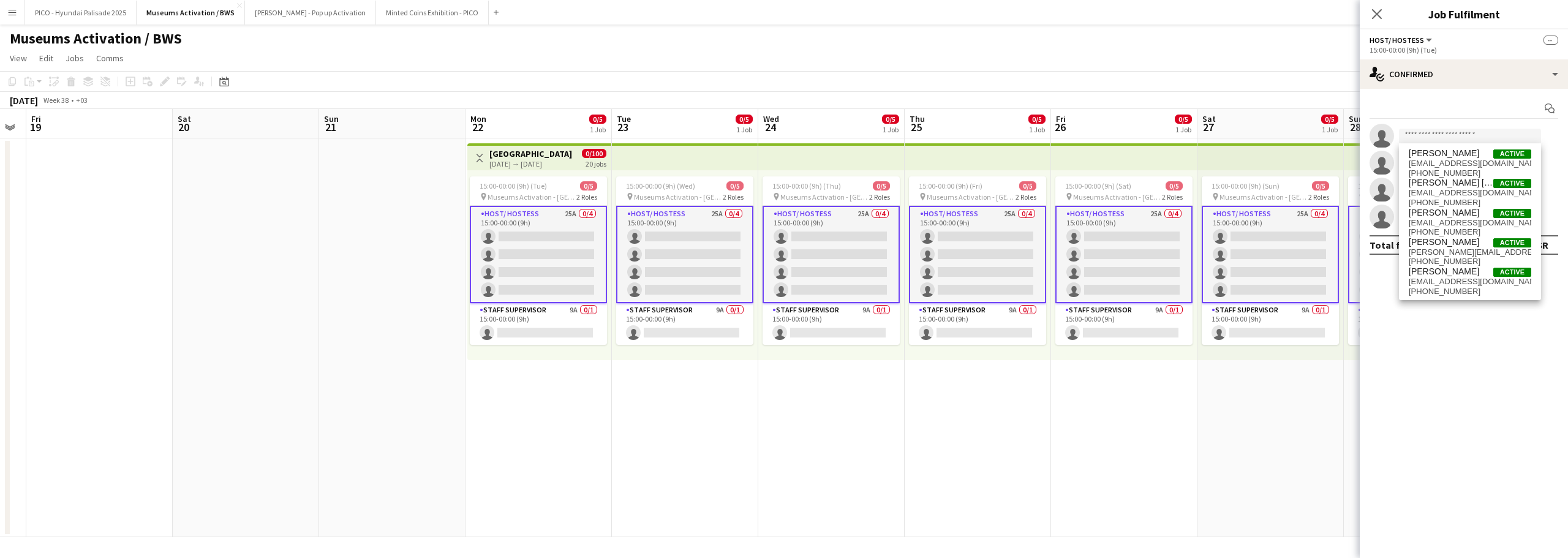
click at [544, 421] on app-date-cell "Toggle View [GEOGRAPHIC_DATA] [DATE] → [DATE] 0/100 20 jobs 15:00-00:00 (9h) (T…" at bounding box center [538, 338] width 147 height 399
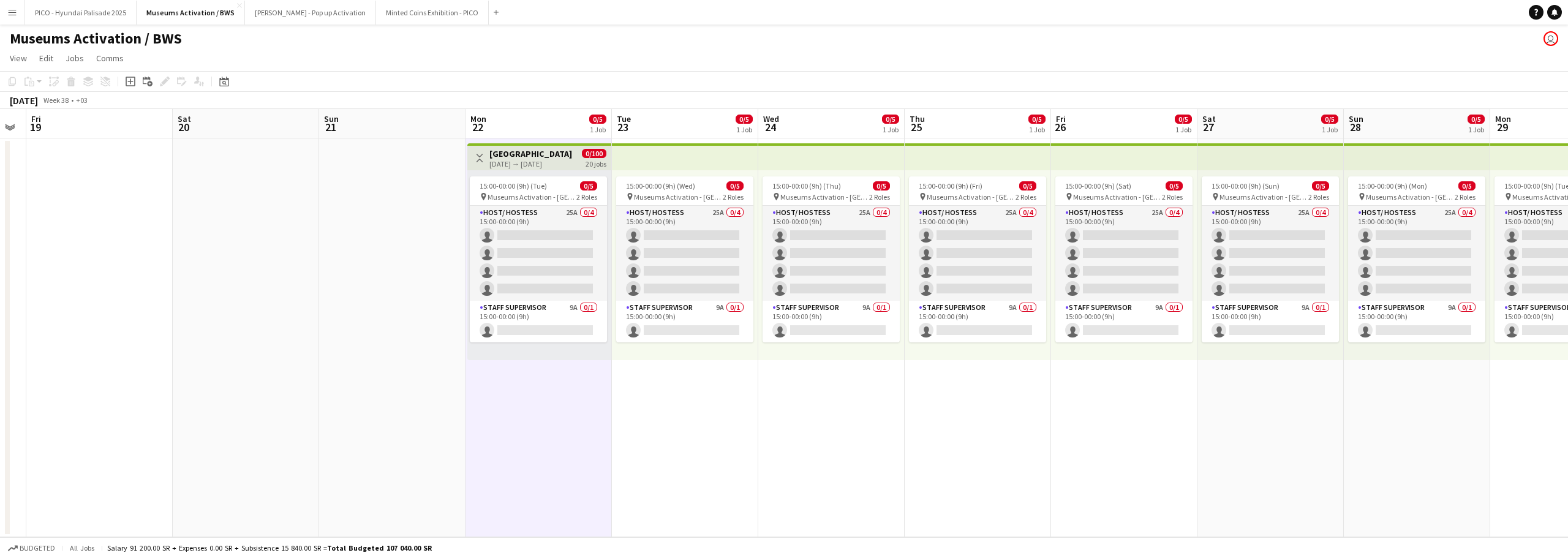
click at [402, 282] on app-date-cell at bounding box center [392, 338] width 147 height 399
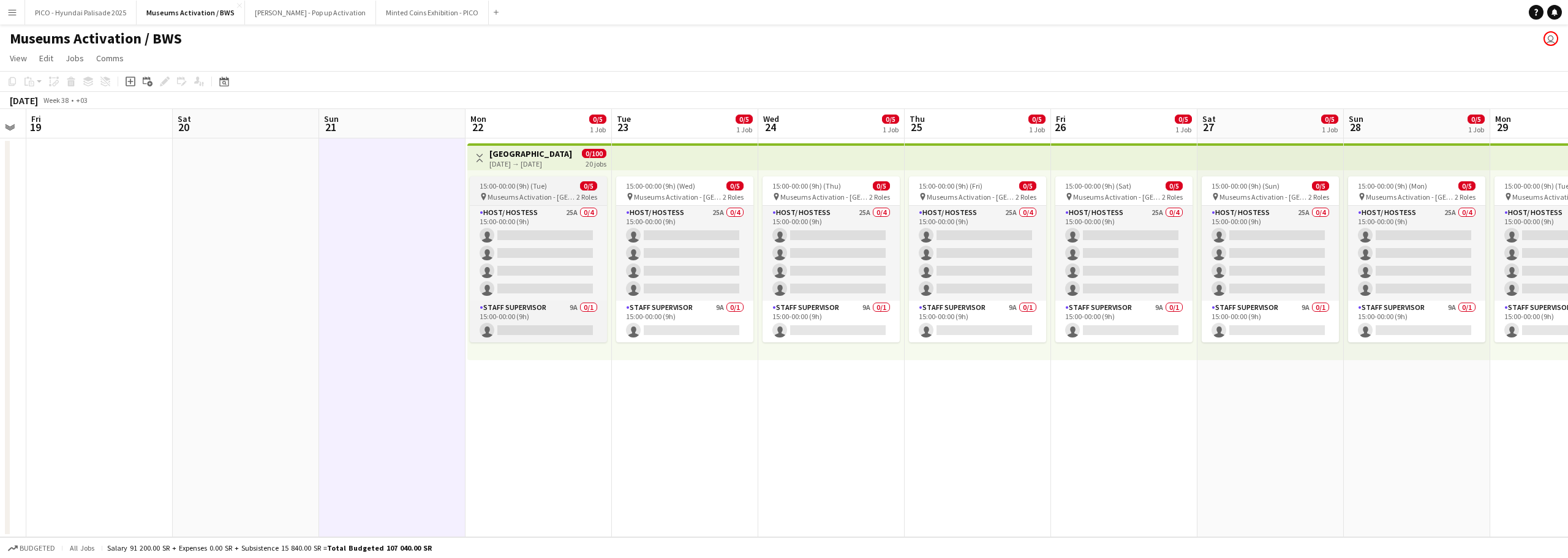
click at [512, 181] on span "15:00-00:00 (9h) (Tue)" at bounding box center [513, 185] width 67 height 9
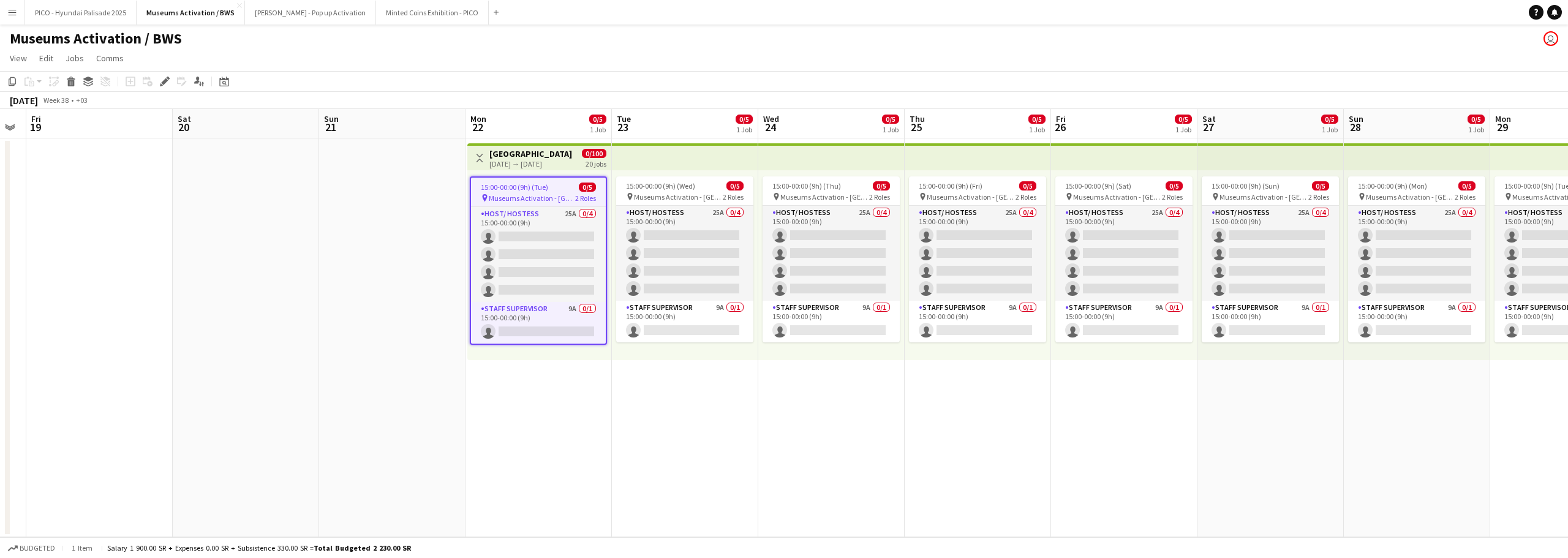
click at [546, 160] on div "[DATE] → [DATE]" at bounding box center [530, 163] width 83 height 9
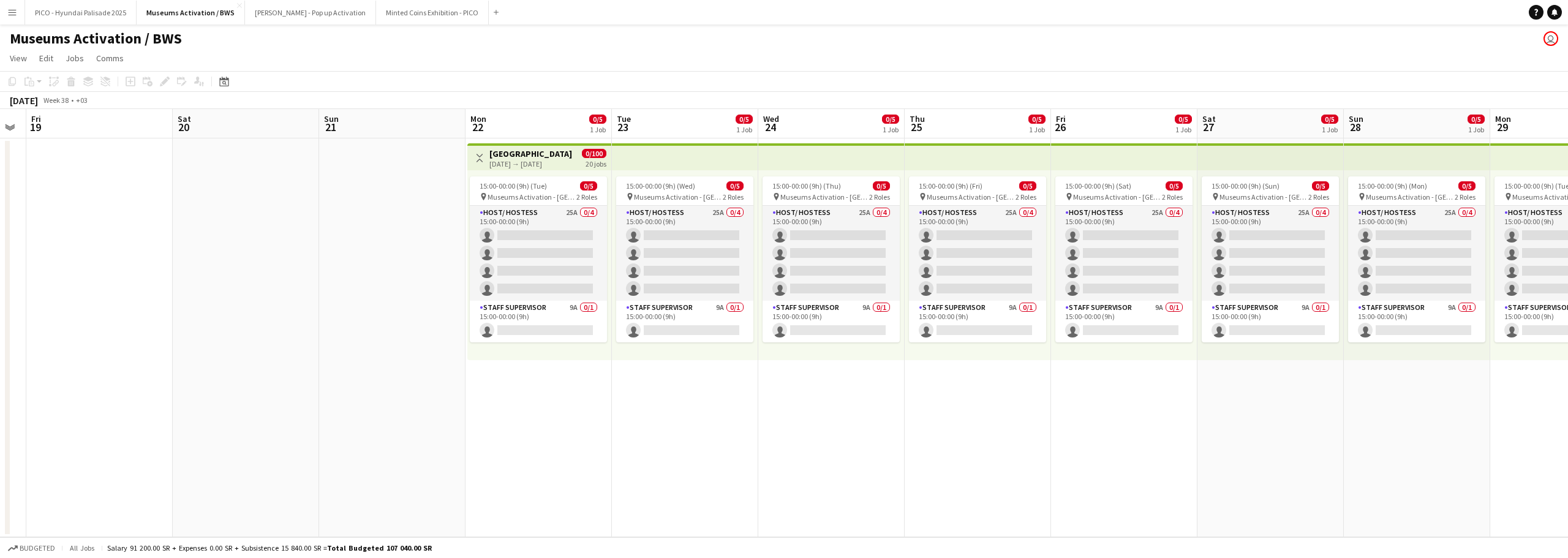
click at [576, 149] on div "Toggle View [GEOGRAPHIC_DATA] [DATE] → [DATE] 0/100 20 jobs" at bounding box center [539, 157] width 134 height 20
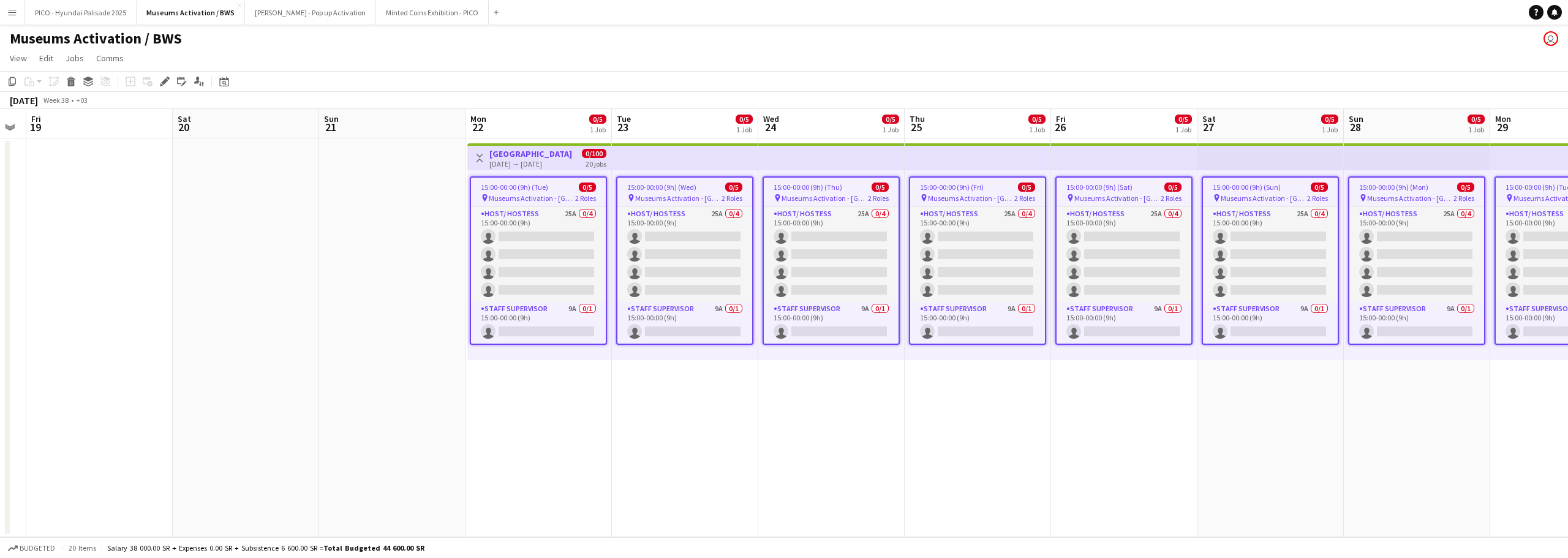
click at [561, 152] on h3 "[GEOGRAPHIC_DATA]" at bounding box center [530, 153] width 83 height 11
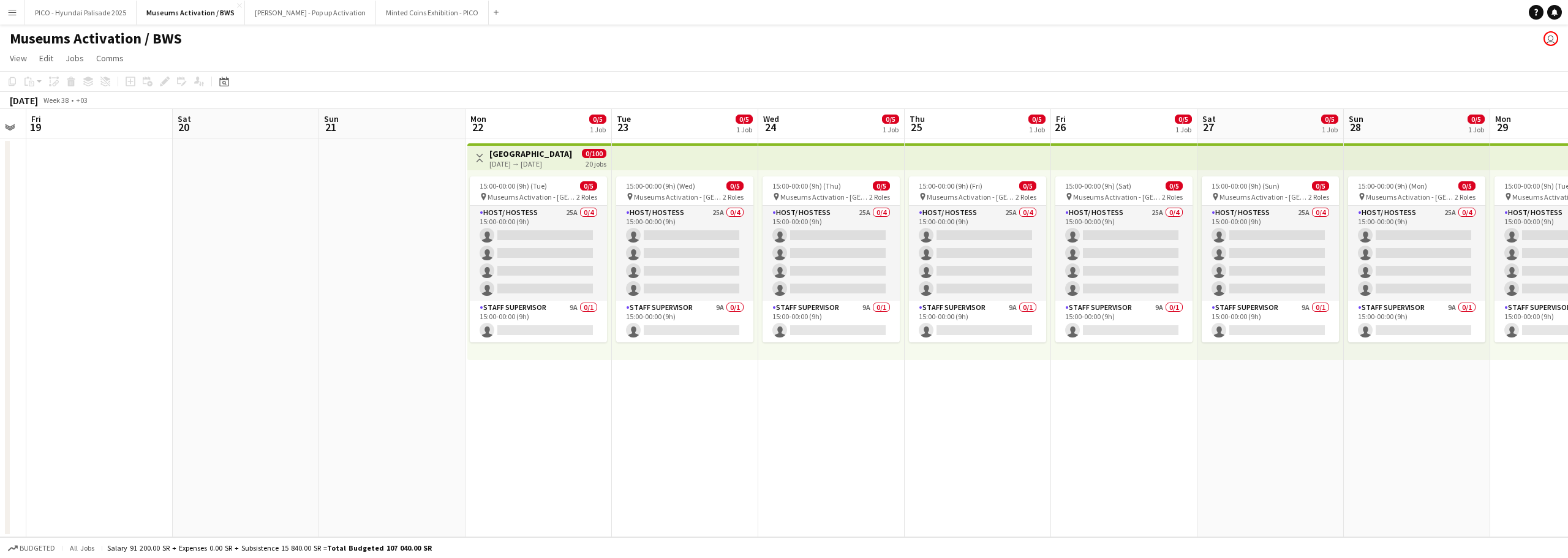
click at [560, 165] on div "[DATE] → [DATE]" at bounding box center [530, 163] width 83 height 9
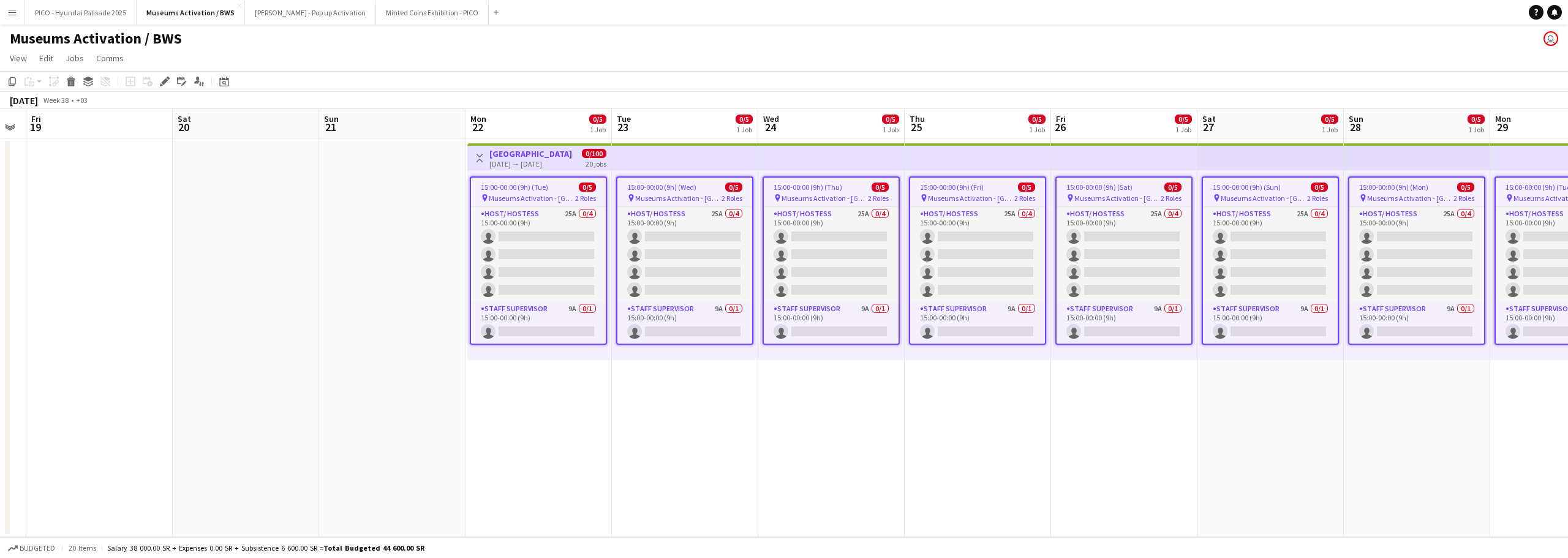
click at [351, 211] on app-date-cell at bounding box center [392, 338] width 147 height 399
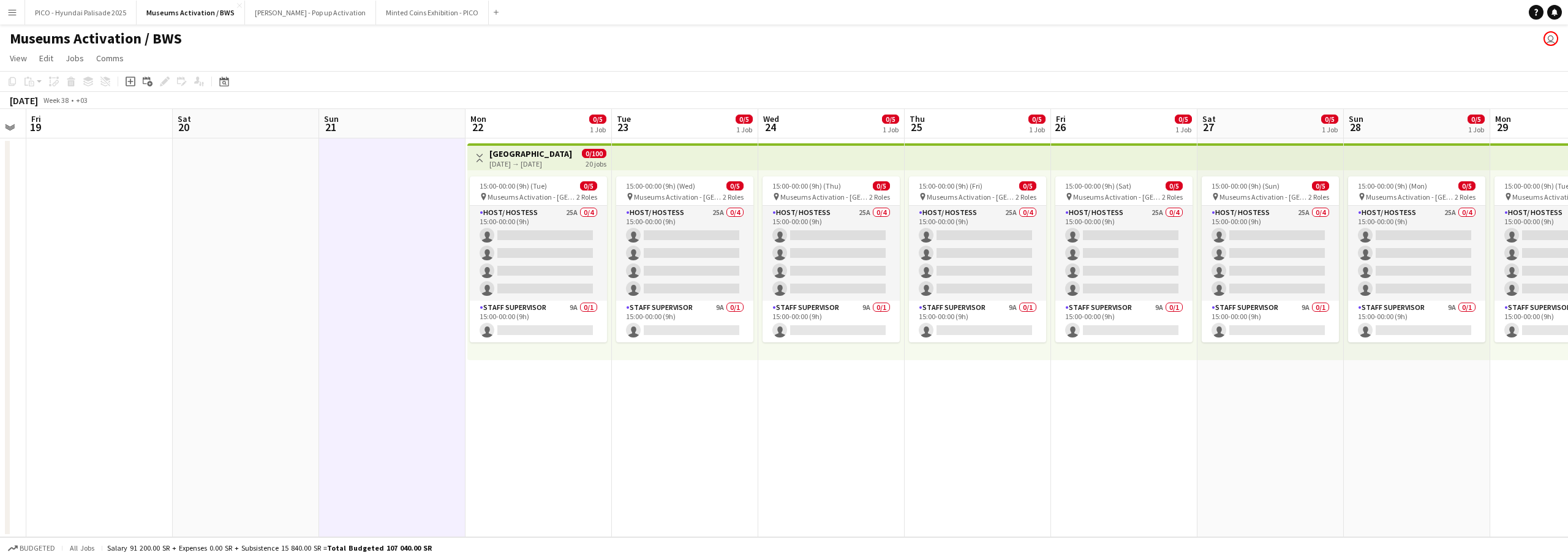
click at [495, 474] on app-date-cell "Toggle View [GEOGRAPHIC_DATA] [DATE] → [DATE] 0/100 20 jobs 15:00-00:00 (9h) (T…" at bounding box center [538, 338] width 147 height 399
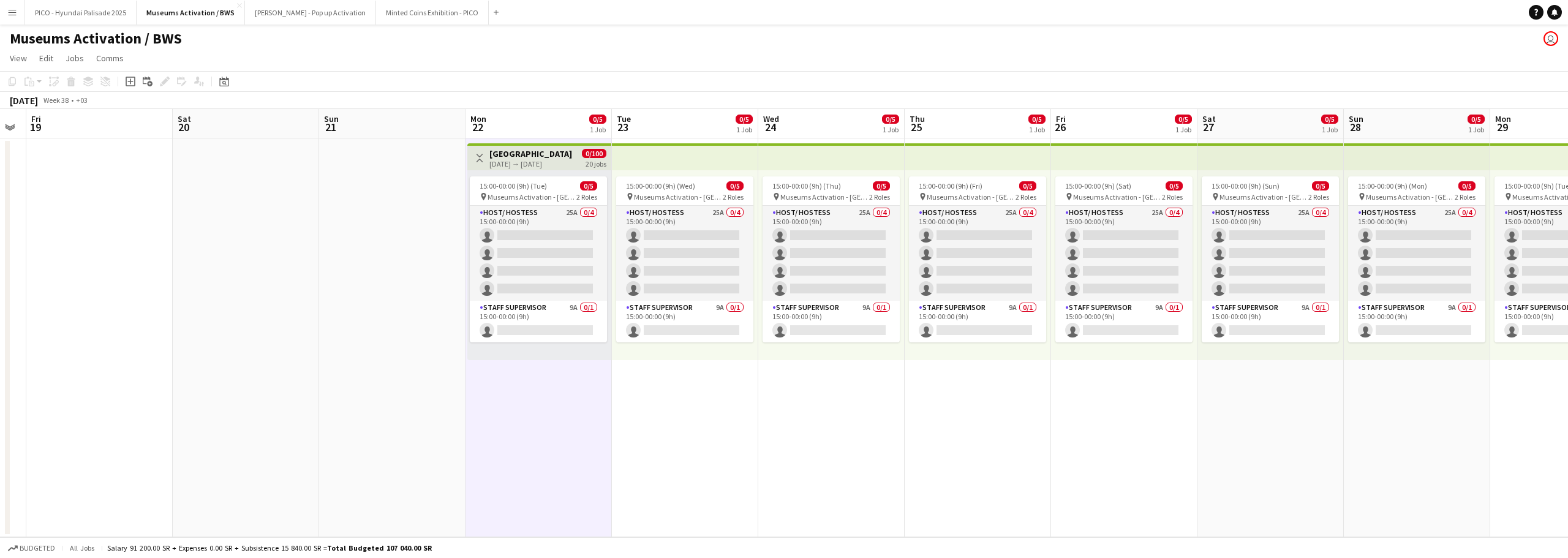
drag, startPoint x: 413, startPoint y: 390, endPoint x: 423, endPoint y: 394, distance: 10.8
click at [413, 389] on app-date-cell at bounding box center [392, 338] width 147 height 399
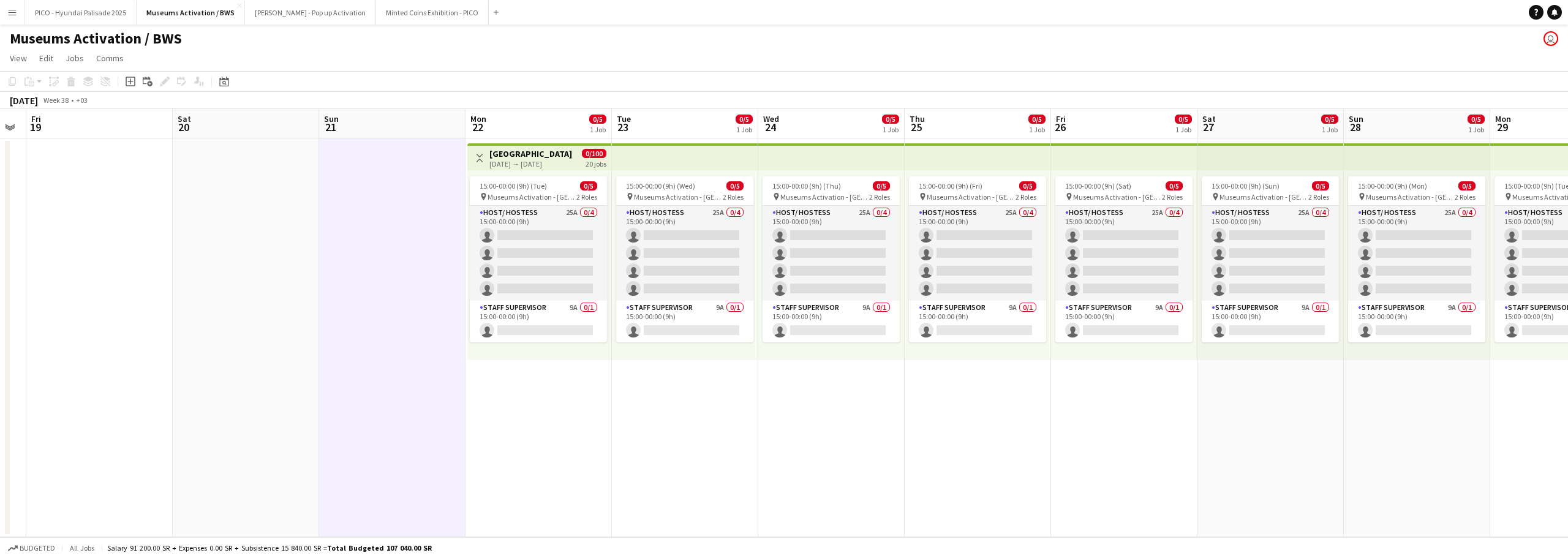
click at [525, 442] on app-date-cell "Toggle View [GEOGRAPHIC_DATA] [DATE] → [DATE] 0/100 20 jobs 15:00-00:00 (9h) (T…" at bounding box center [538, 338] width 147 height 399
